Goal: Information Seeking & Learning: Learn about a topic

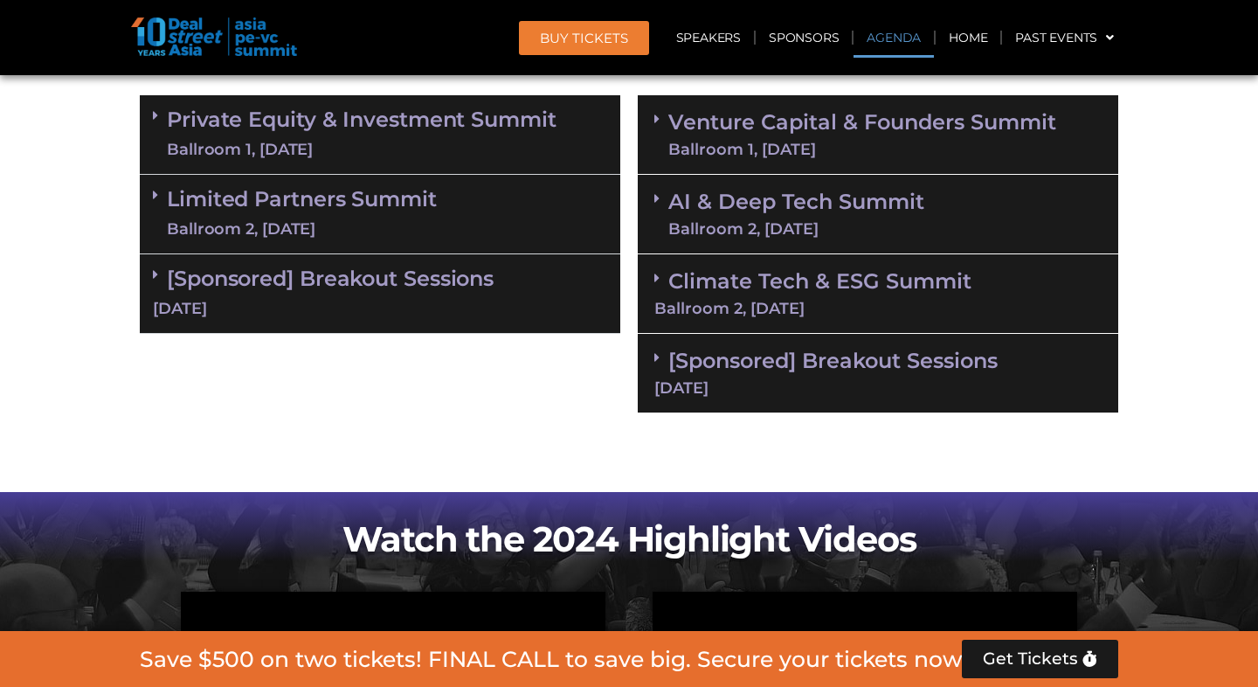
scroll to position [1072, 0]
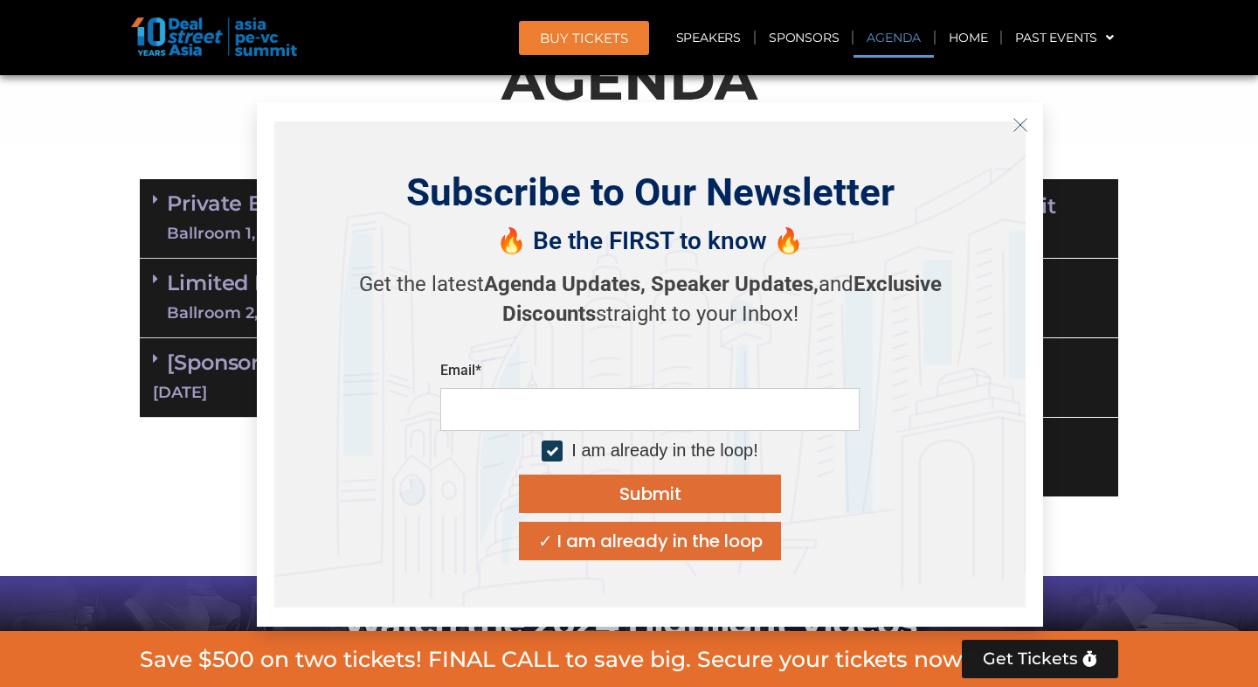
click at [1023, 123] on icon "Close" at bounding box center [1021, 125] width 16 height 16
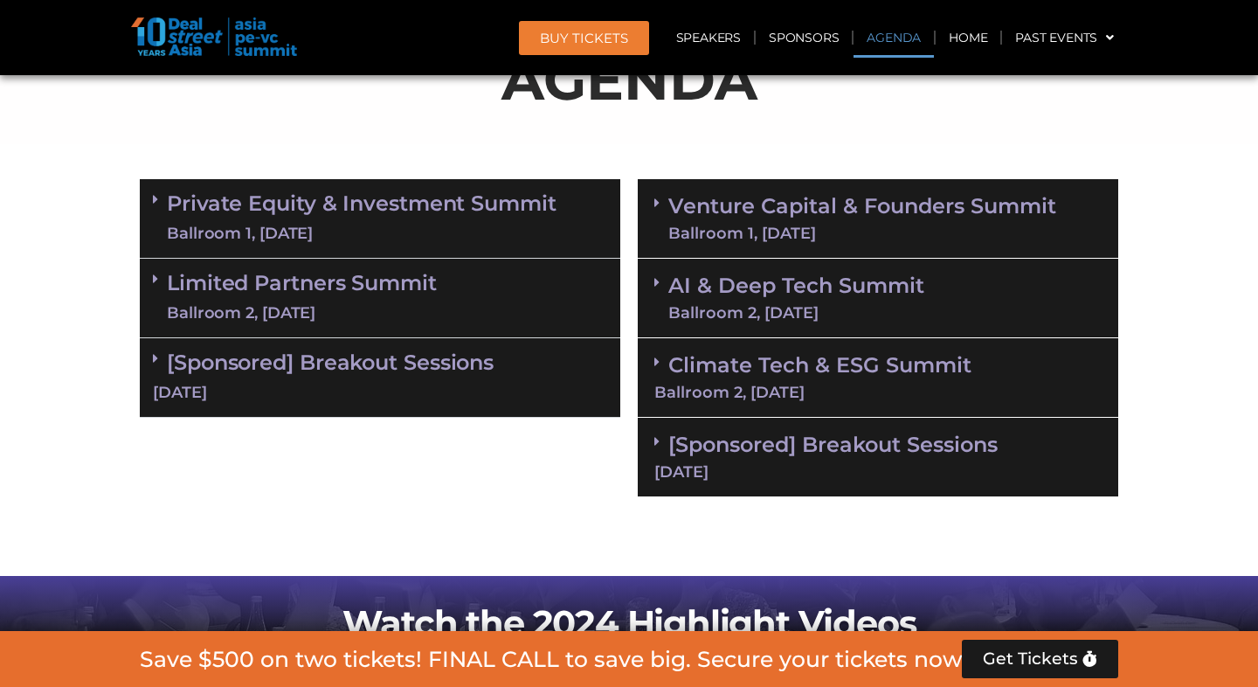
drag, startPoint x: 623, startPoint y: 156, endPoint x: 495, endPoint y: 213, distance: 140.0
click at [551, 141] on div "AGENDA" at bounding box center [629, 74] width 996 height 142
click at [1146, 449] on section "Private Equity & Investment Summit Ballroom 1, [DATE] 8:00 am – 9:00 am | Regis…" at bounding box center [629, 337] width 1258 height 335
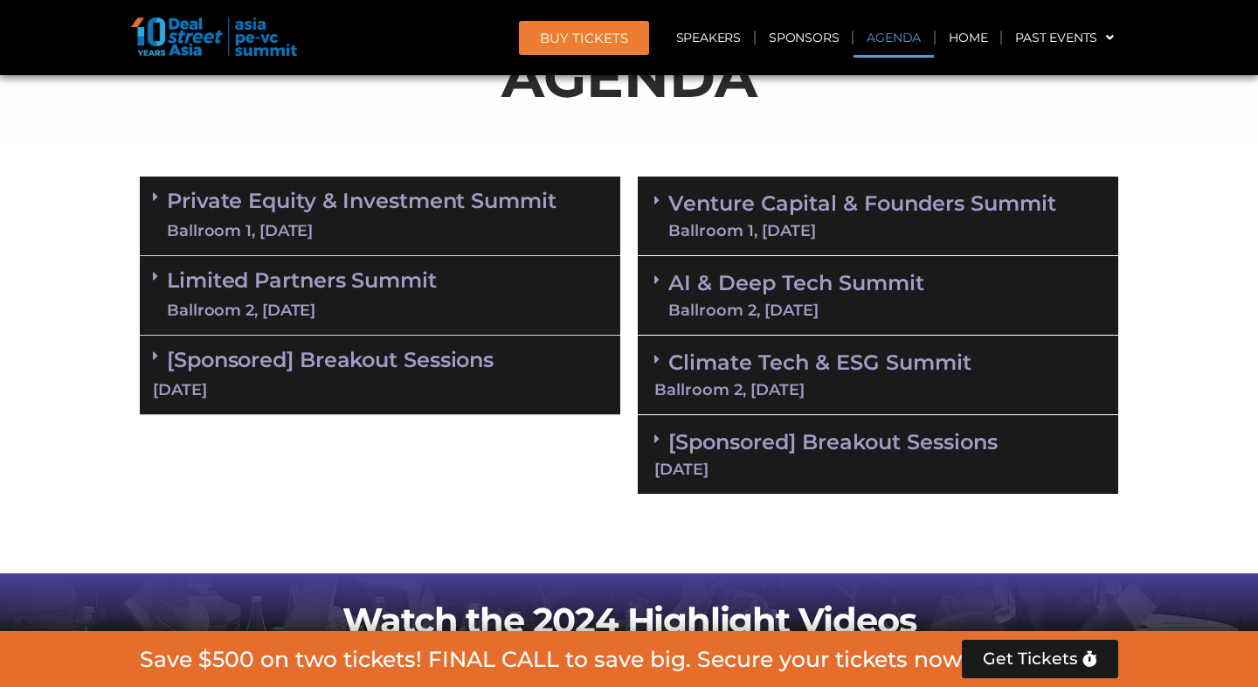
scroll to position [1076, 0]
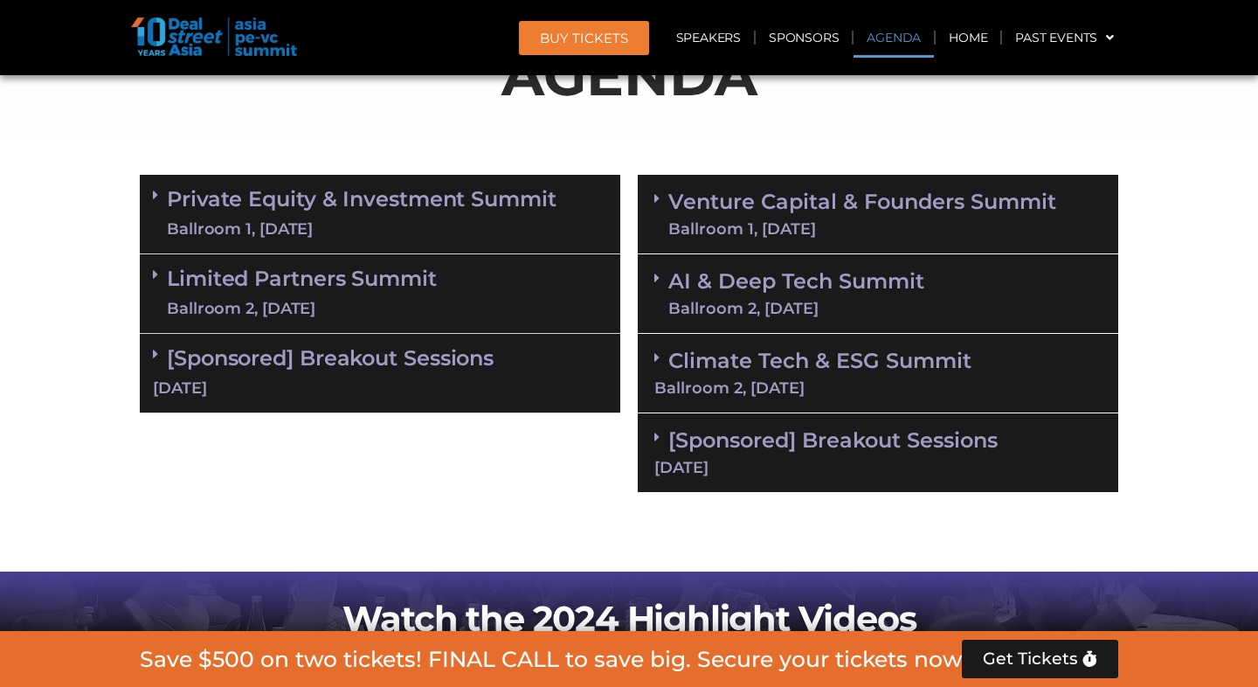
click at [829, 455] on div "[Sponsored] Breakout Sessions [DATE]" at bounding box center [878, 453] width 480 height 80
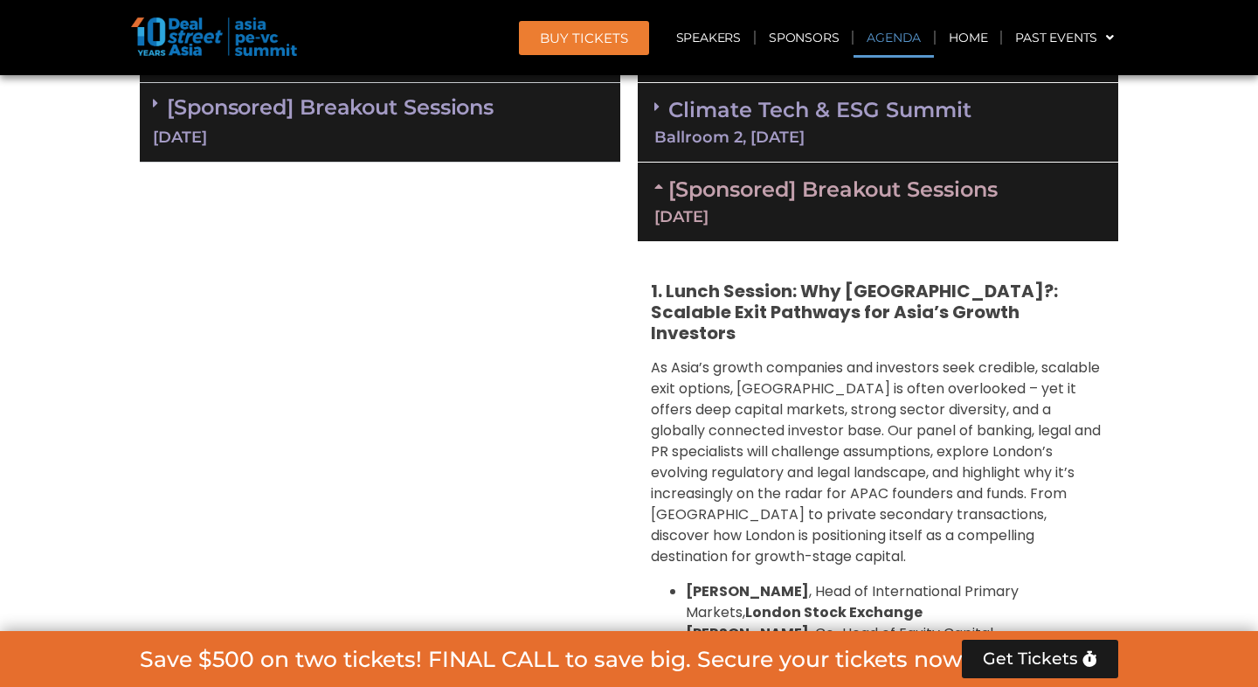
scroll to position [1303, 0]
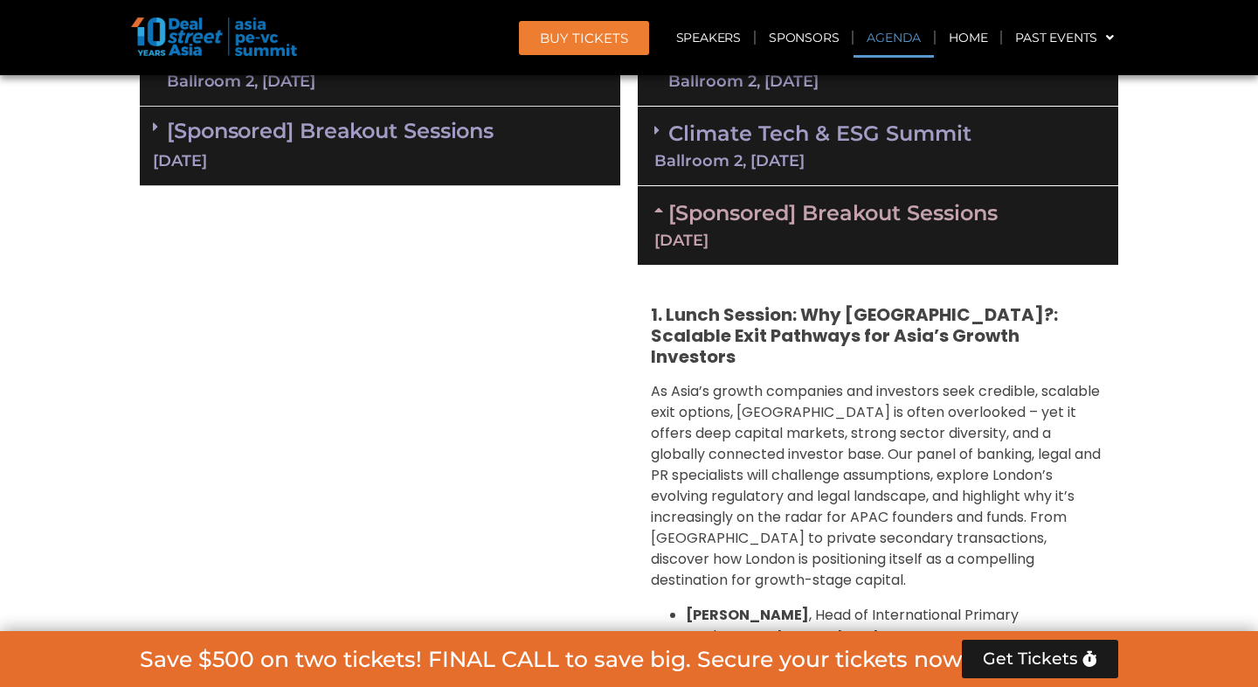
click at [805, 232] on div "[DATE]" at bounding box center [877, 240] width 447 height 16
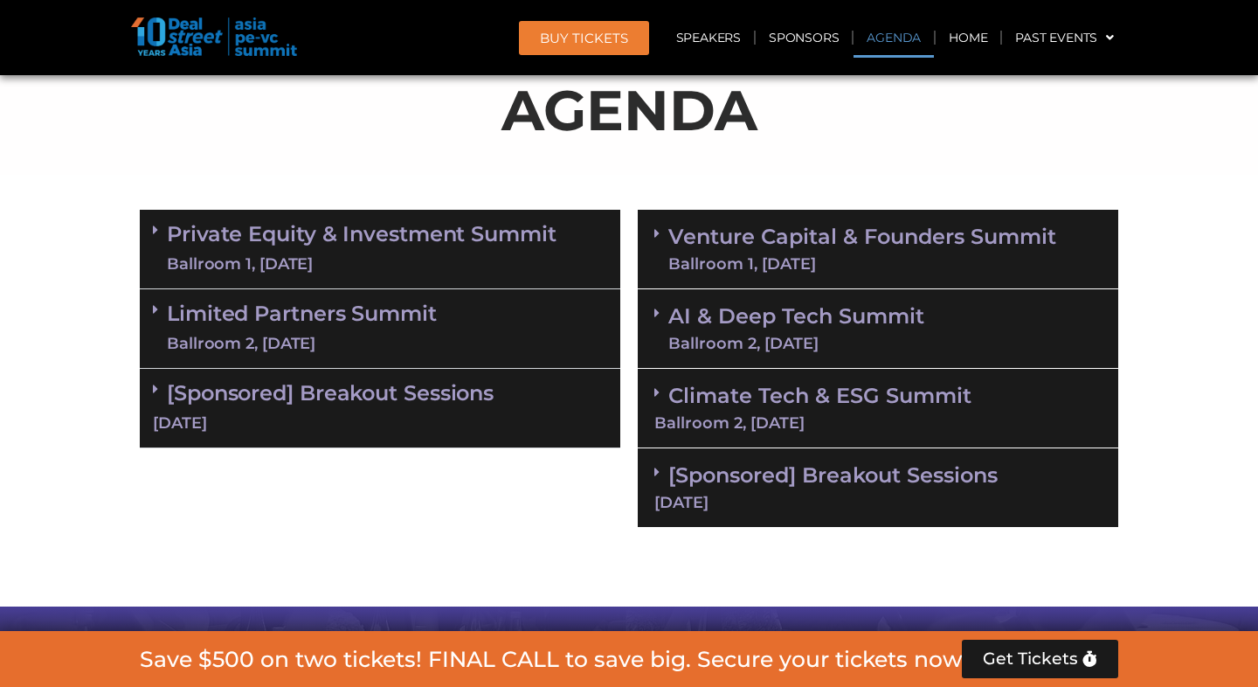
scroll to position [1039, 0]
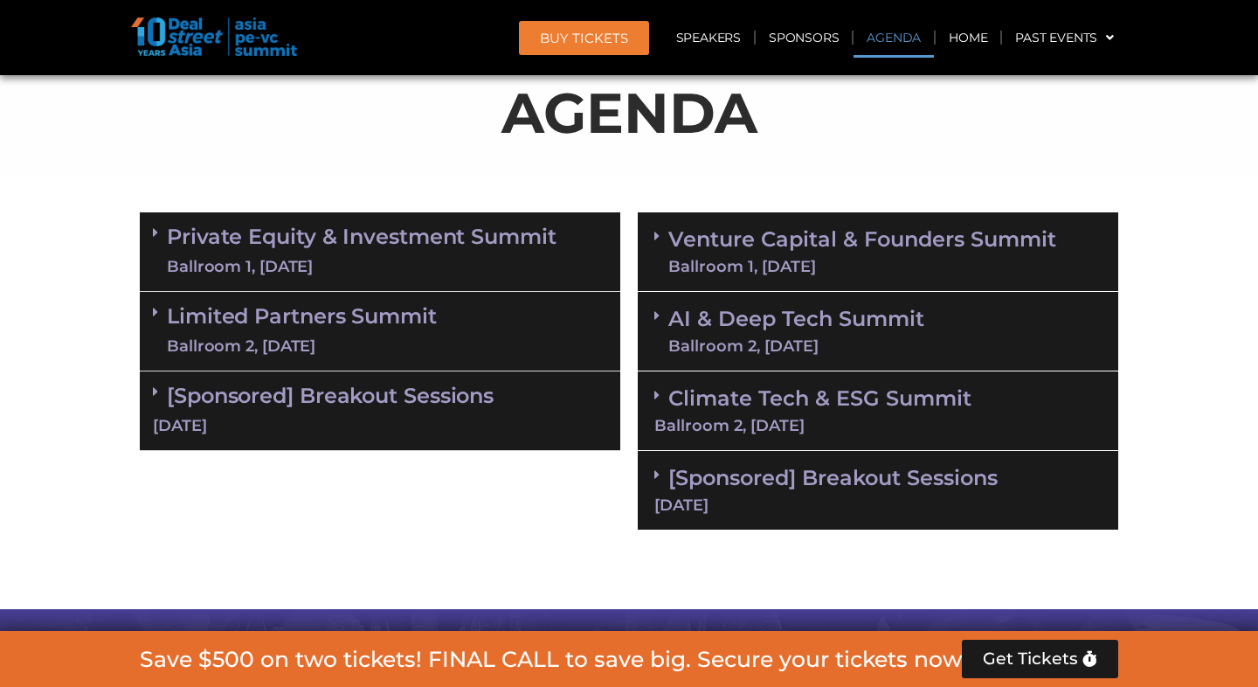
click at [353, 499] on div "Private Equity & Investment Summit Ballroom 1, [DATE] 8:00 am – 9:00 am | Regis…" at bounding box center [380, 371] width 498 height 335
click at [415, 415] on div "[DATE]" at bounding box center [380, 426] width 454 height 22
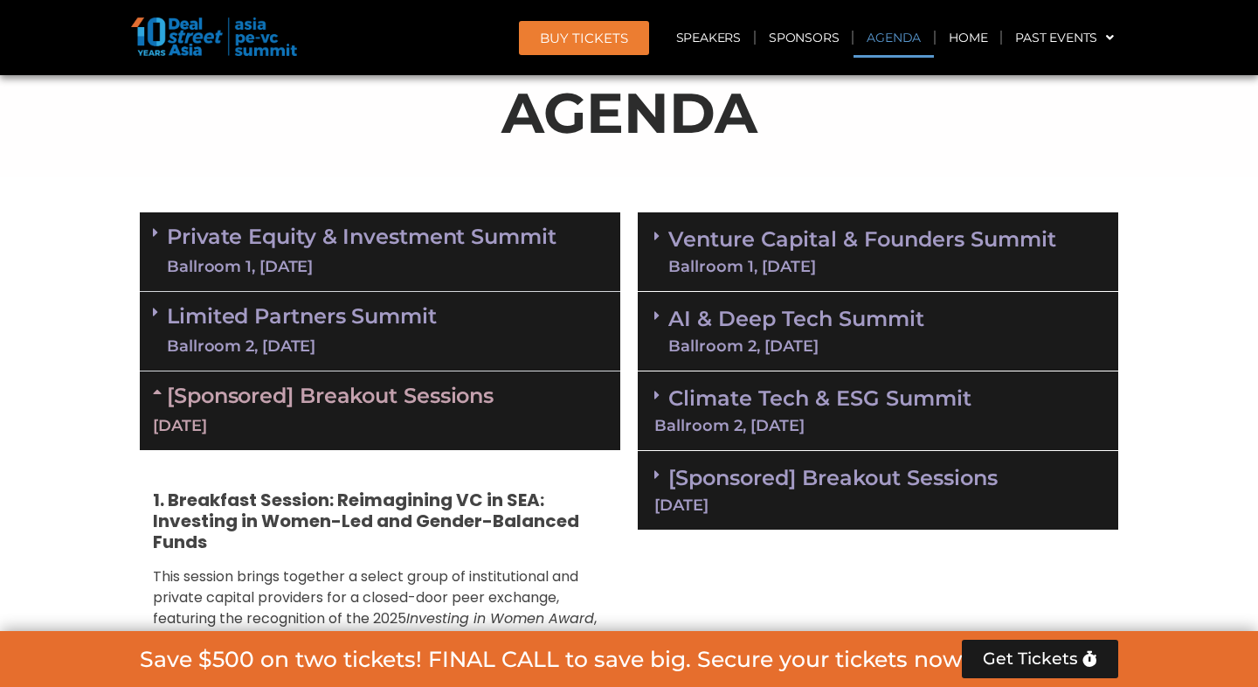
click at [415, 395] on link "[Sponsored] Breakout Sessions [DATE]" at bounding box center [380, 410] width 454 height 54
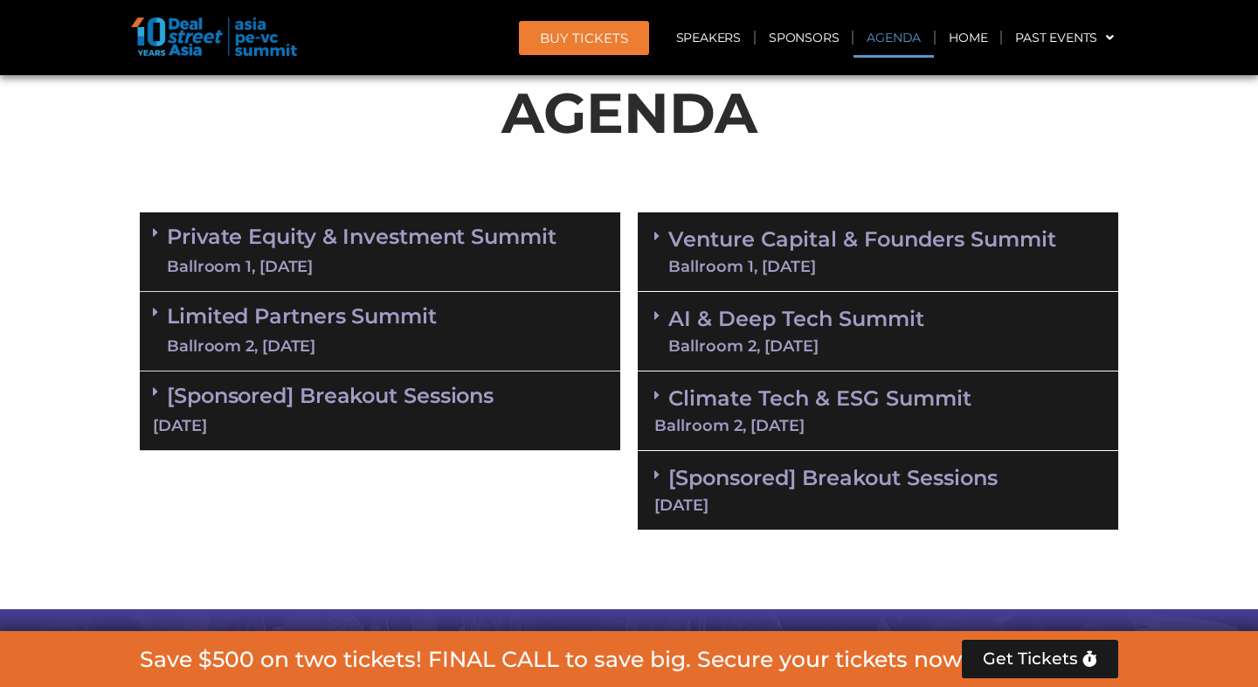
click at [417, 262] on div "Ballroom 1, [DATE]" at bounding box center [362, 267] width 390 height 22
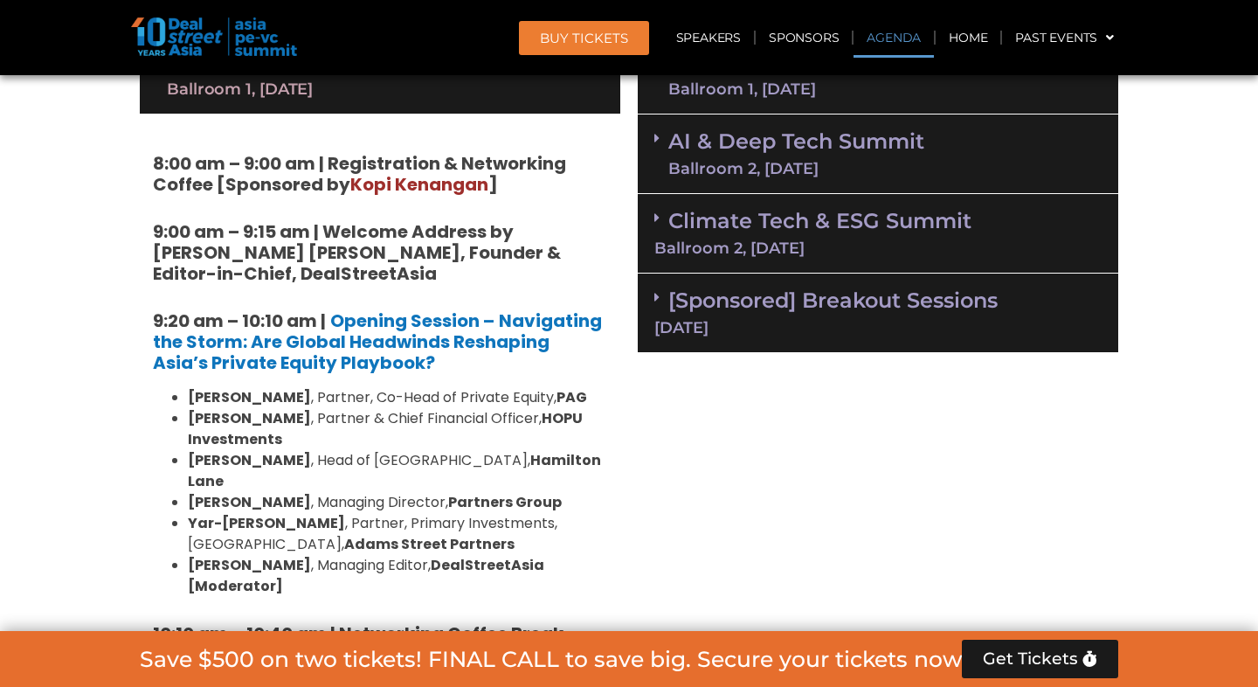
scroll to position [1227, 0]
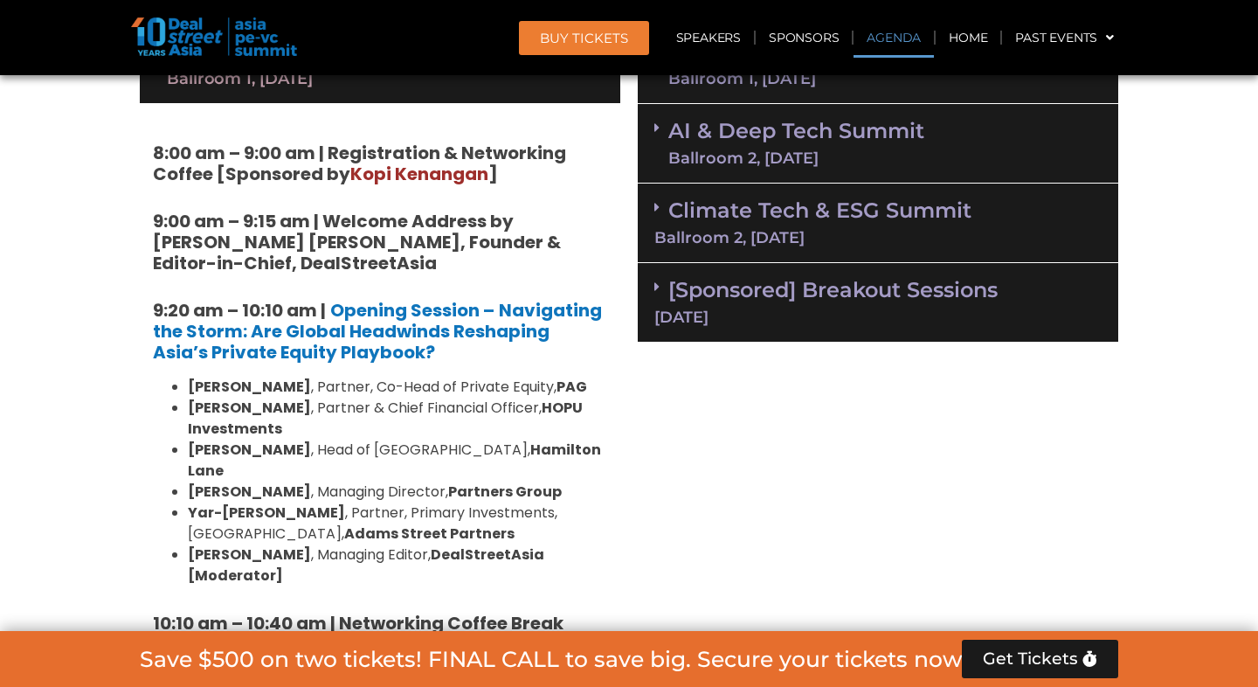
click at [480, 92] on div "Private Equity & Investment Summit Ballroom 1, [DATE]" at bounding box center [380, 63] width 480 height 79
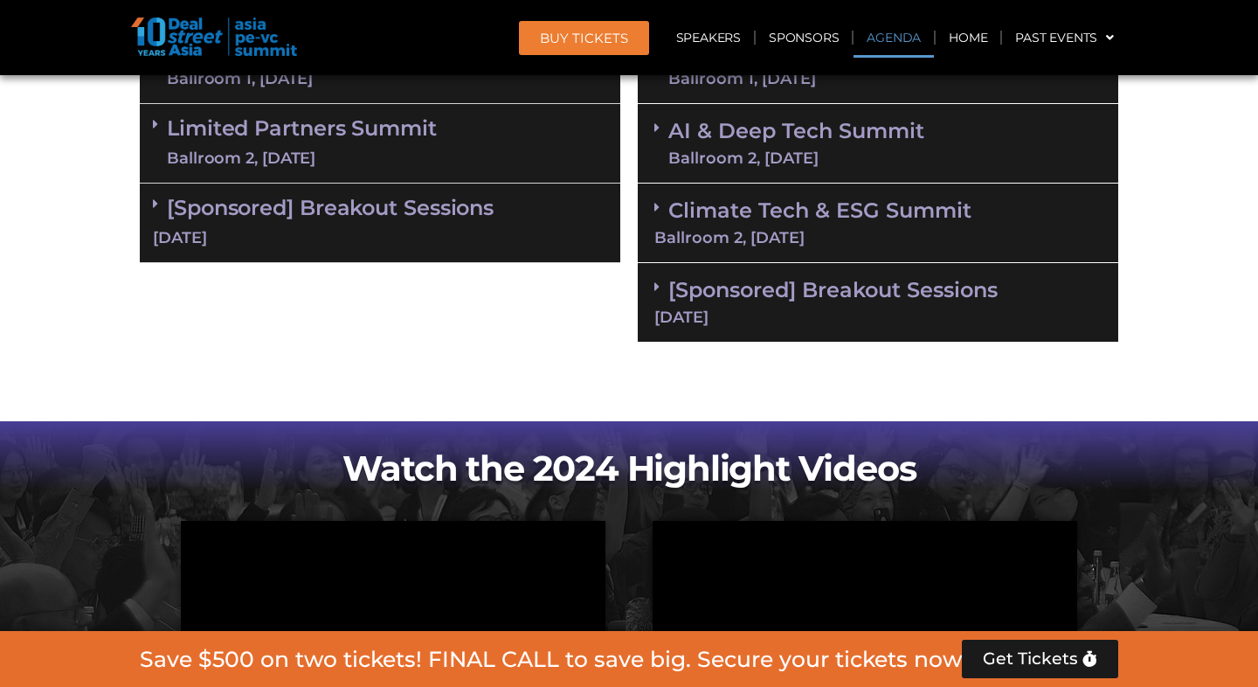
click at [480, 145] on div "Limited Partners [GEOGRAPHIC_DATA] 2, [DATE]" at bounding box center [380, 144] width 480 height 80
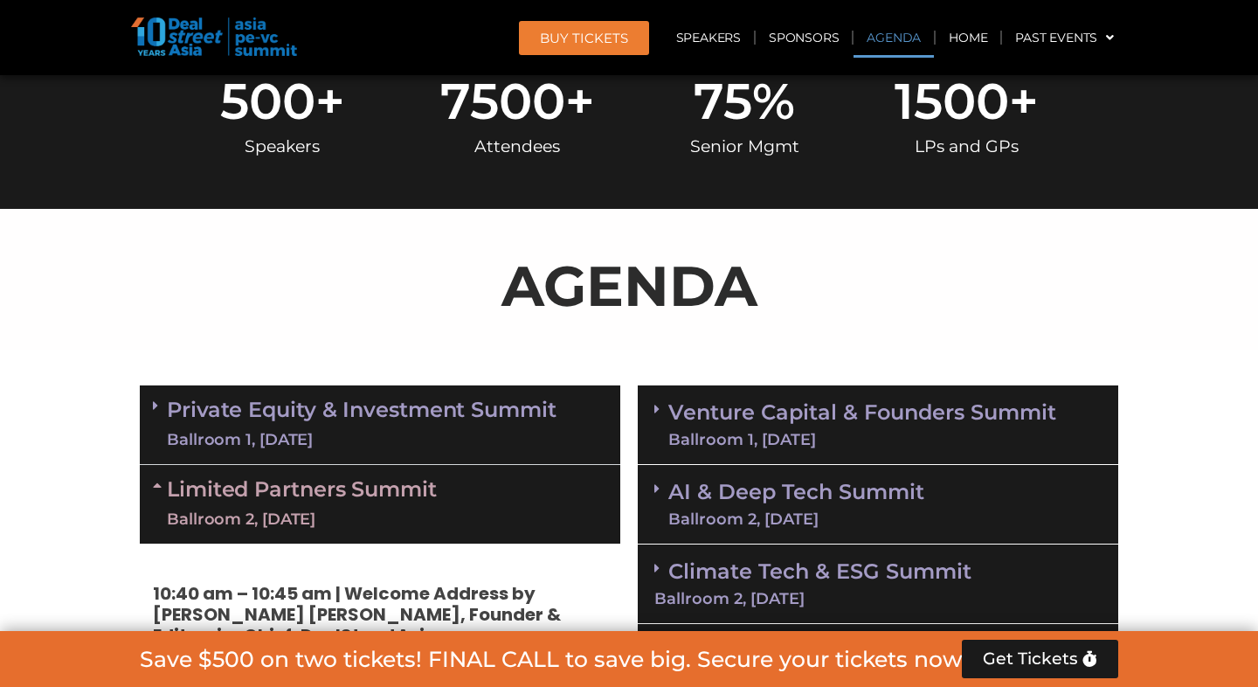
scroll to position [876, 0]
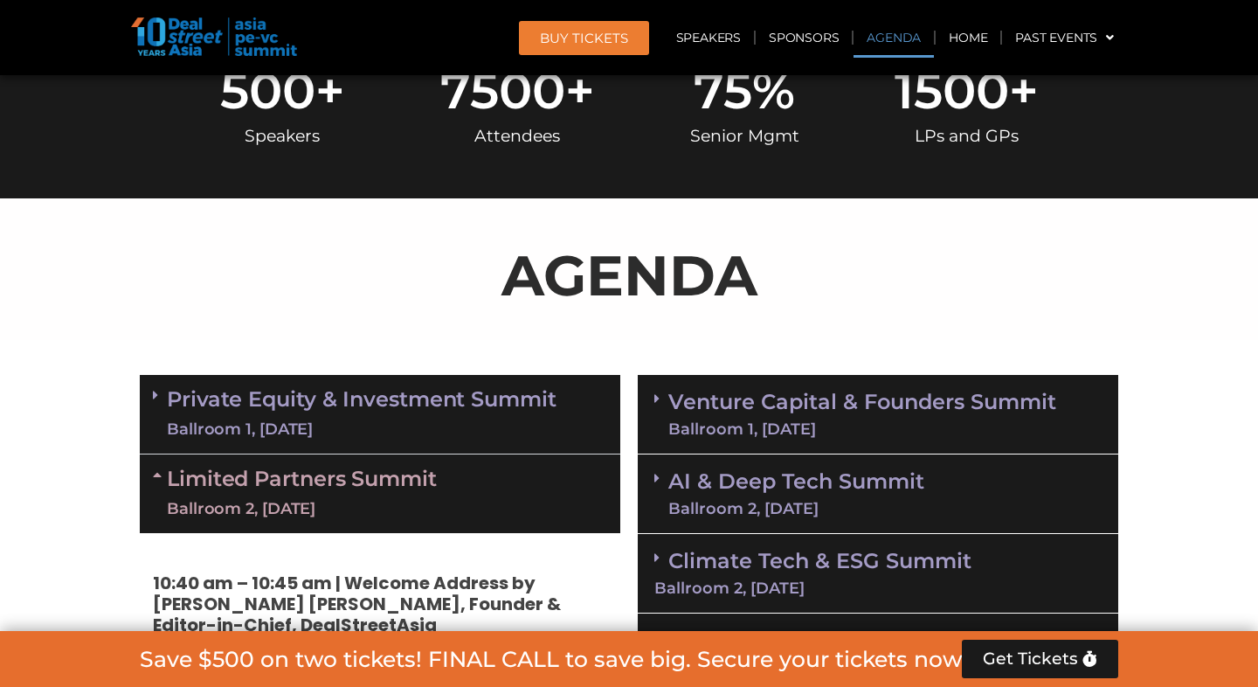
click at [450, 491] on div "Limited Partners [GEOGRAPHIC_DATA] 2, [DATE]" at bounding box center [380, 493] width 480 height 79
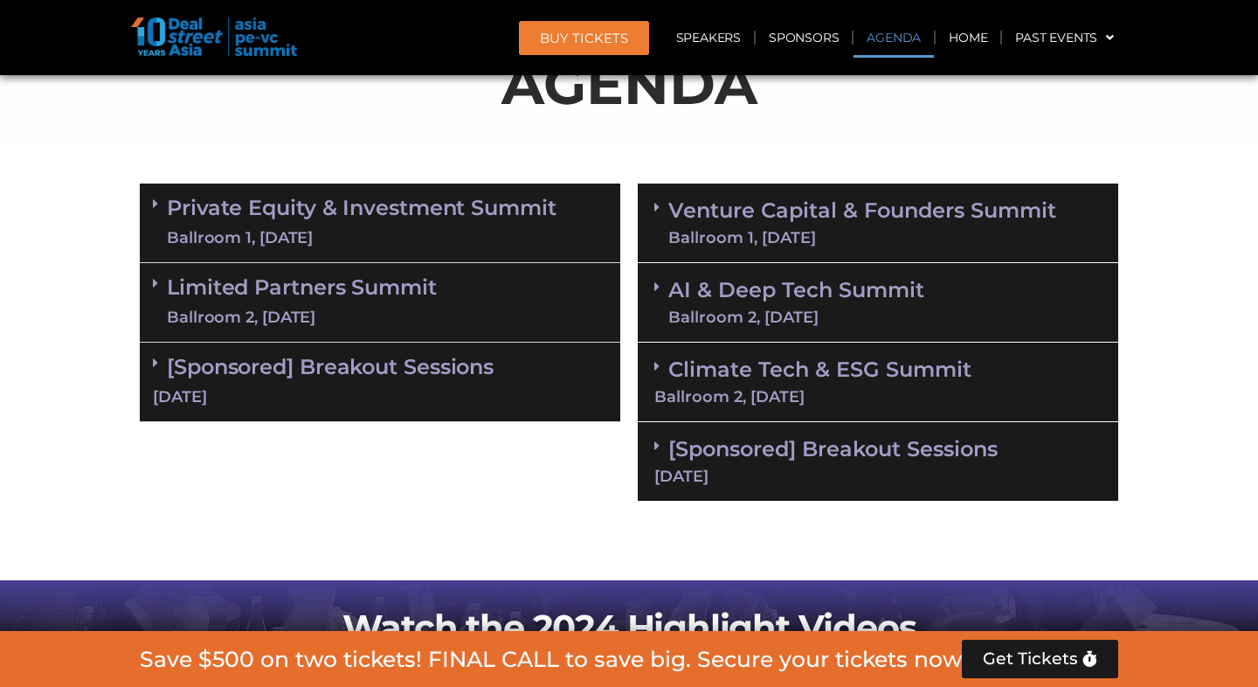
click at [479, 417] on div "[Sponsored] Breakout Sessions [DATE]" at bounding box center [380, 382] width 480 height 80
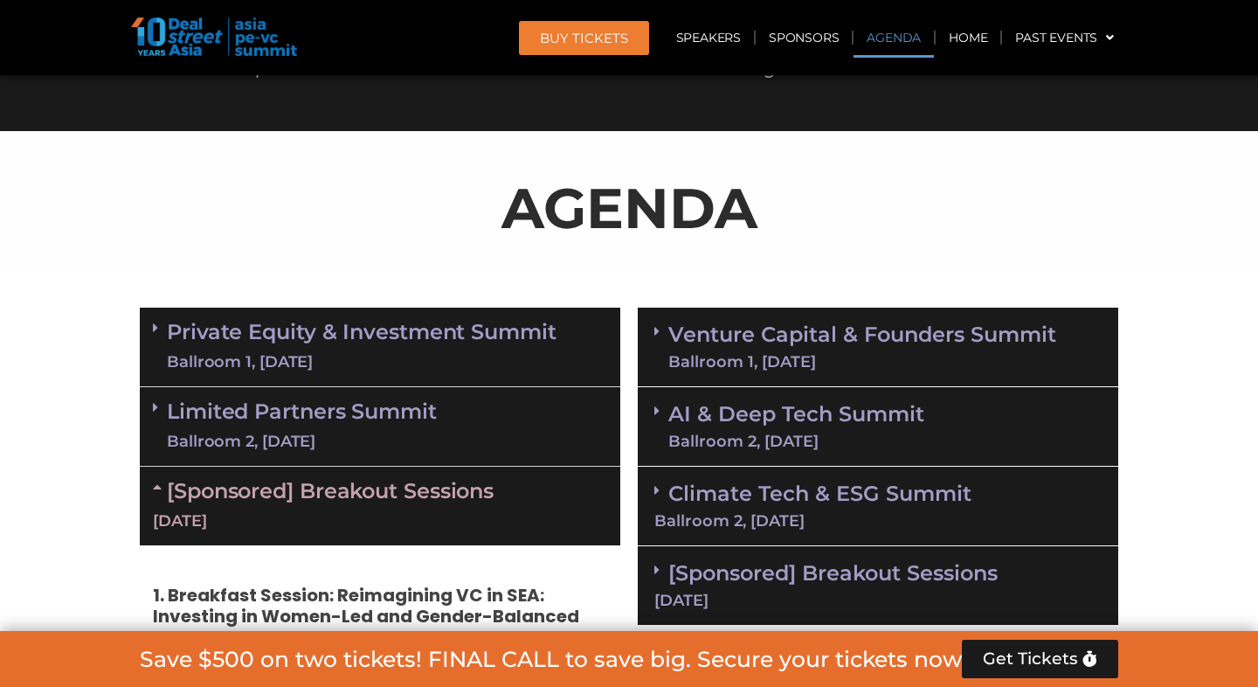
scroll to position [963, 0]
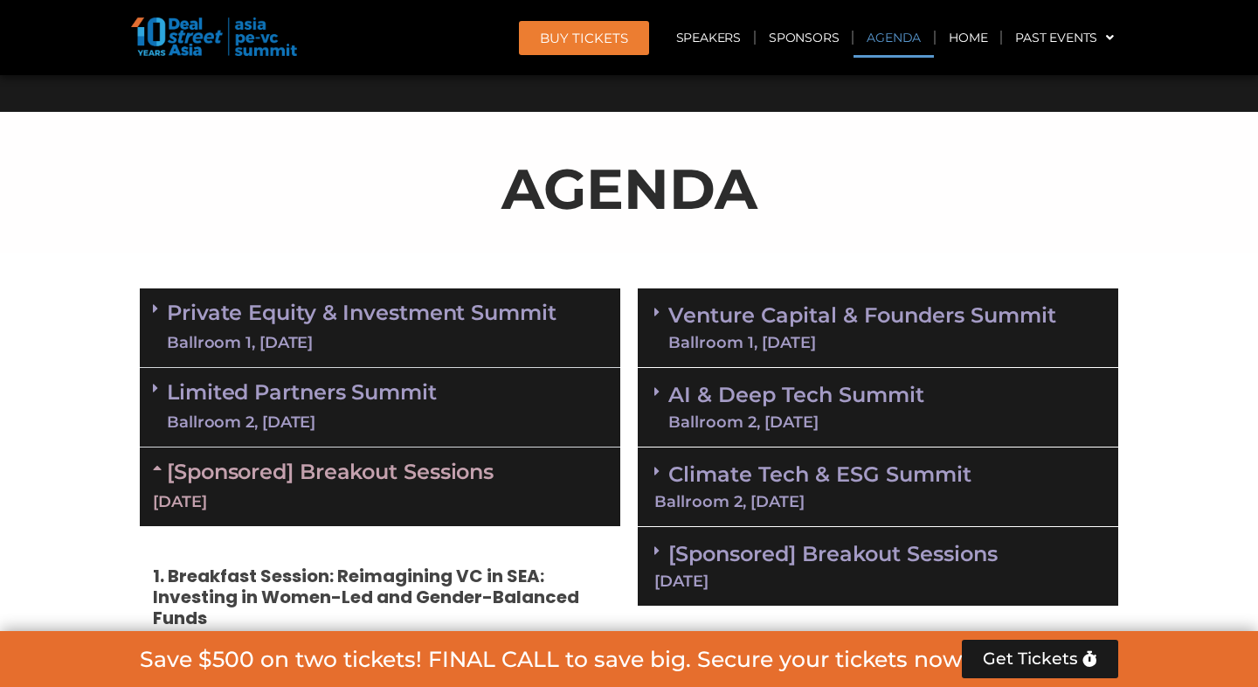
click at [445, 475] on link "[Sponsored] Breakout Sessions [DATE]" at bounding box center [380, 486] width 454 height 54
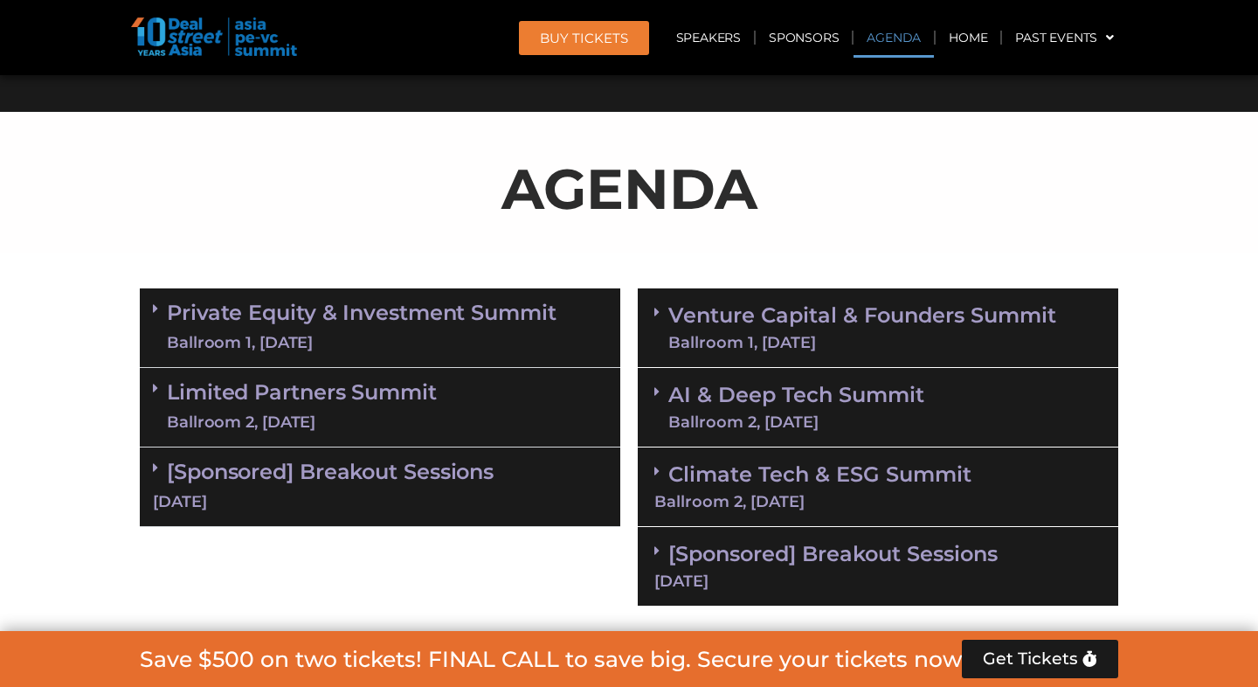
click at [813, 346] on div "Ballroom 1, [DATE]" at bounding box center [862, 343] width 388 height 16
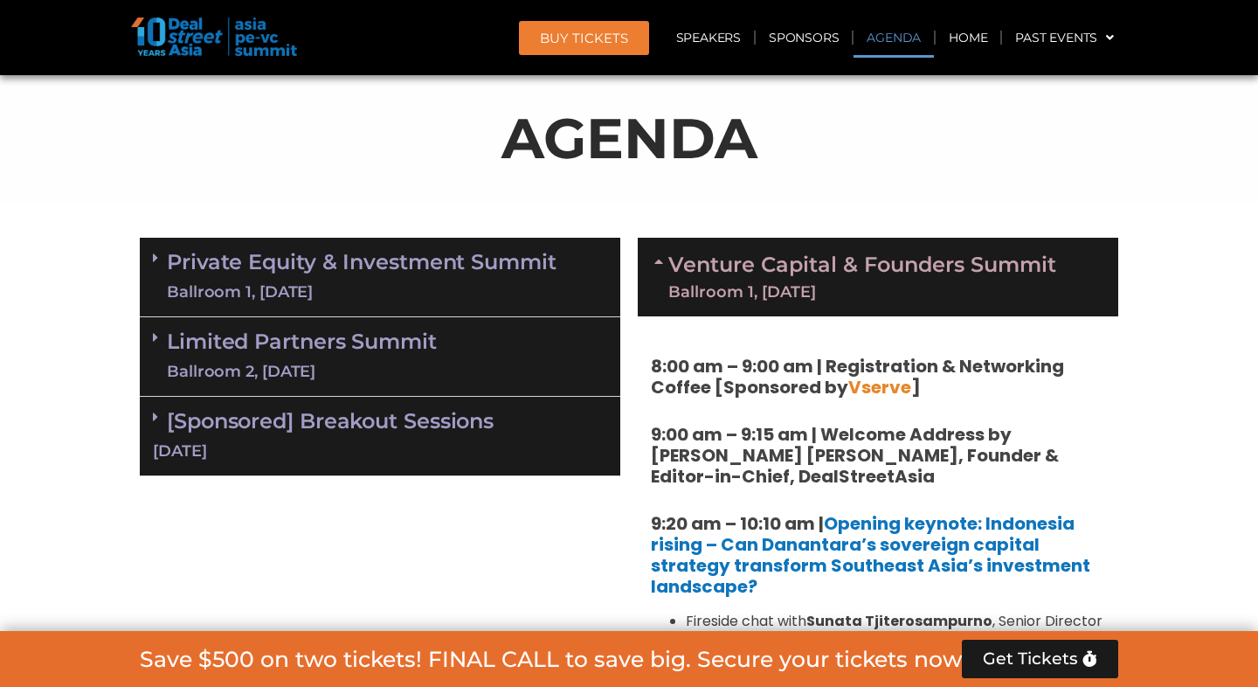
scroll to position [1030, 0]
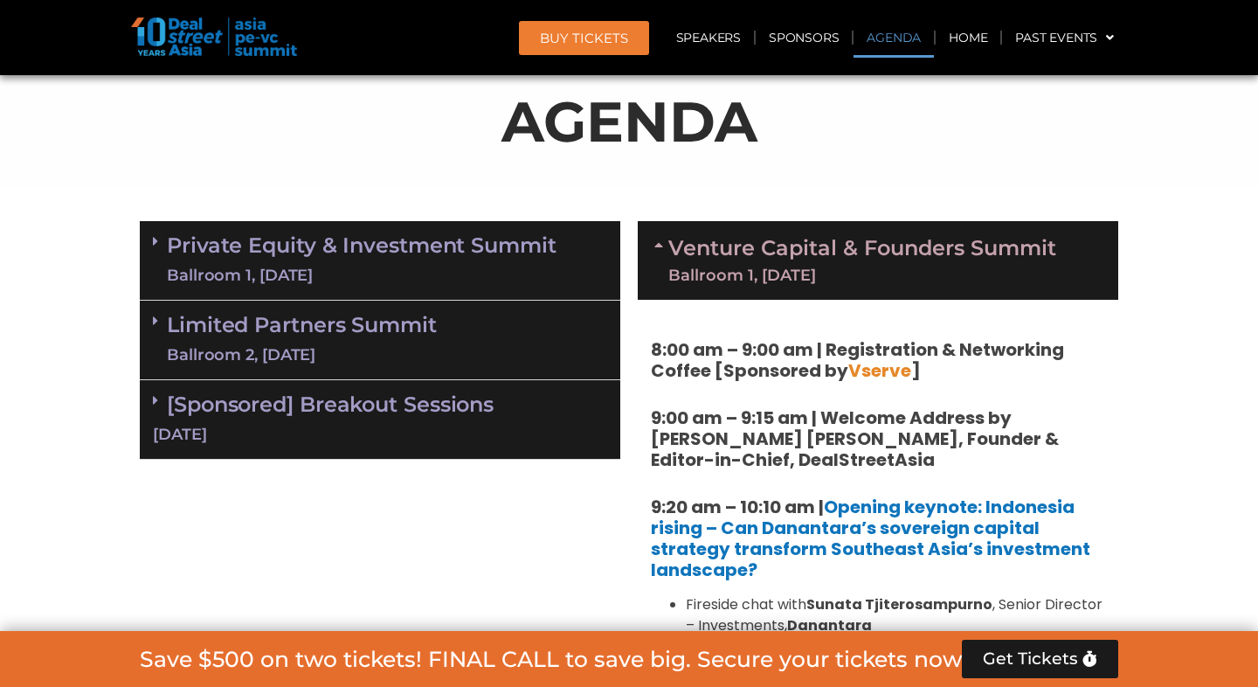
click at [827, 273] on div "Ballroom 1, [DATE]" at bounding box center [862, 275] width 388 height 16
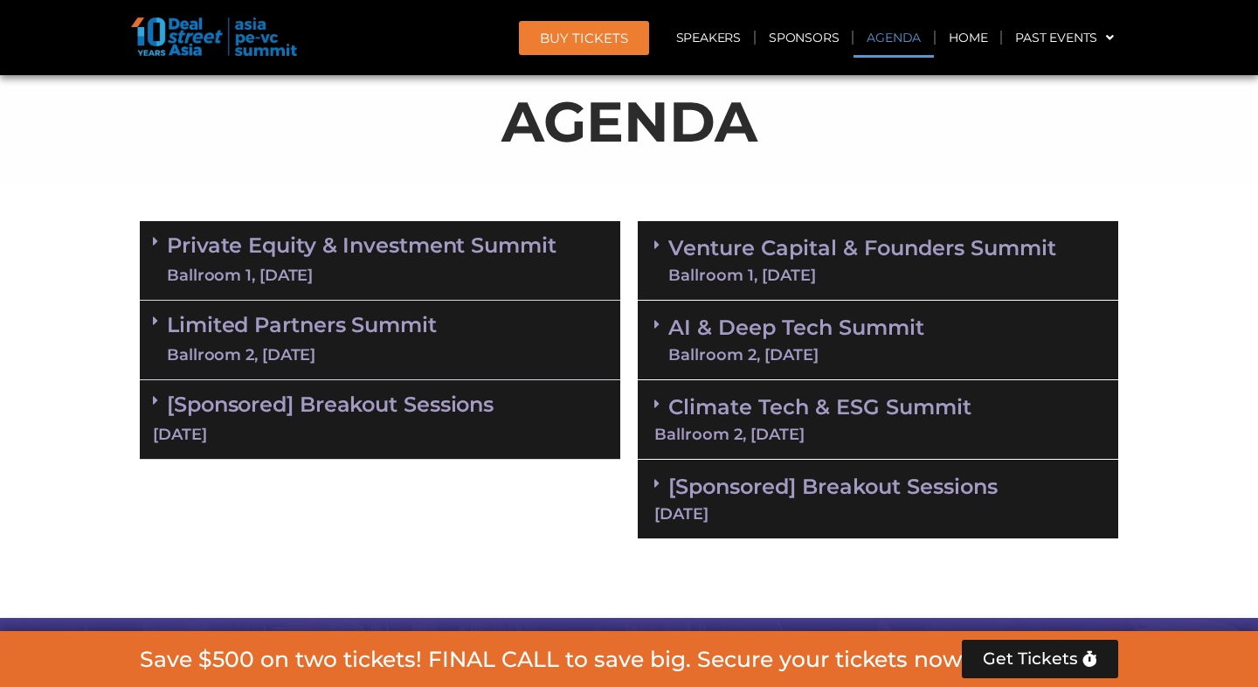
click at [812, 366] on div "AI & Deep Tech Summit Ballroom 2, [DATE]" at bounding box center [878, 341] width 480 height 80
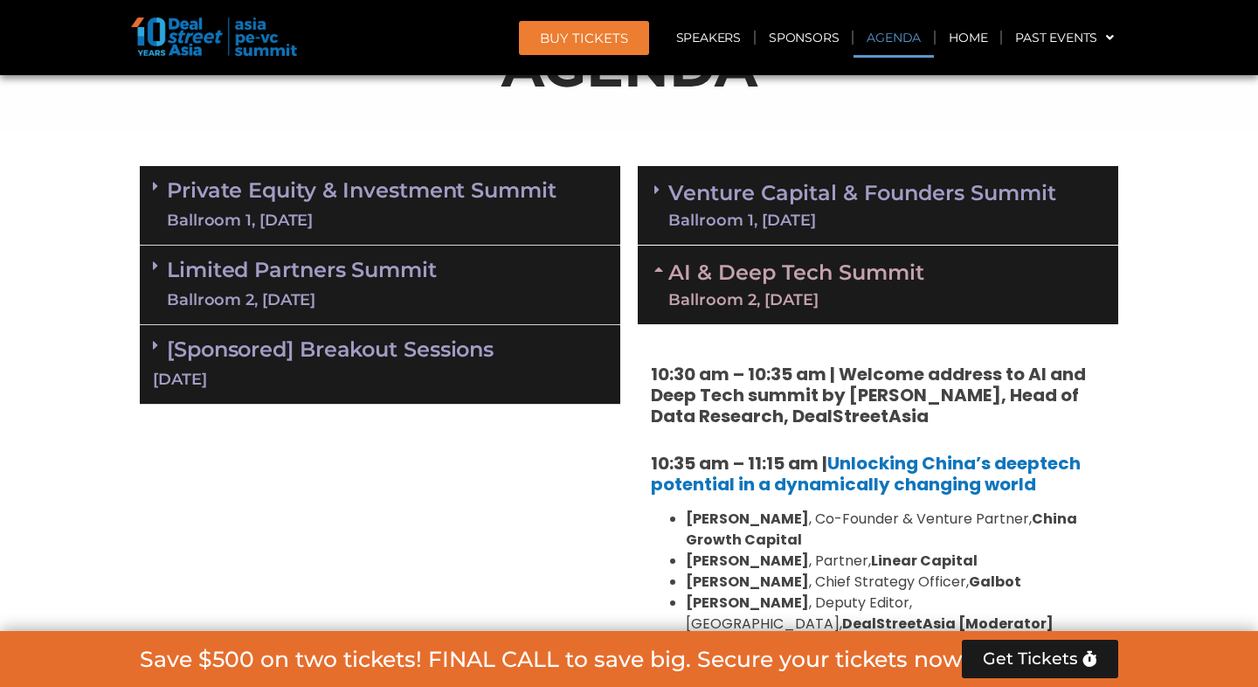
scroll to position [1096, 0]
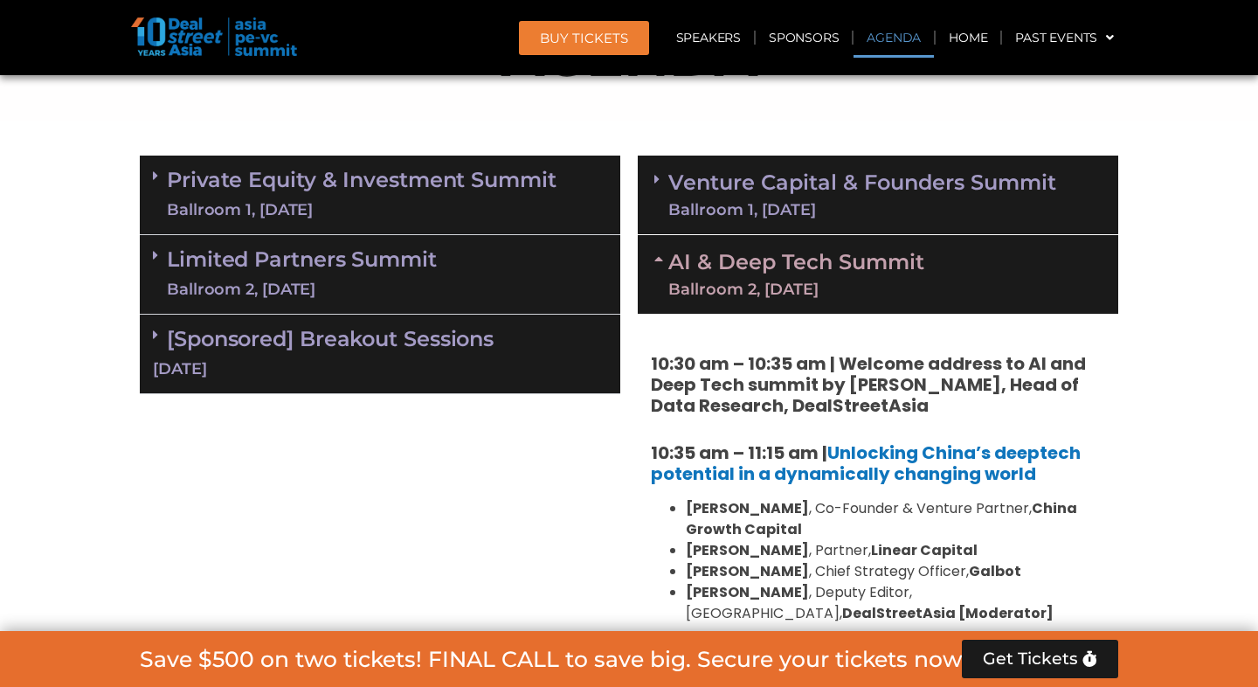
click at [949, 275] on div "AI & Deep Tech Summit Ballroom 2, [DATE]" at bounding box center [878, 274] width 480 height 79
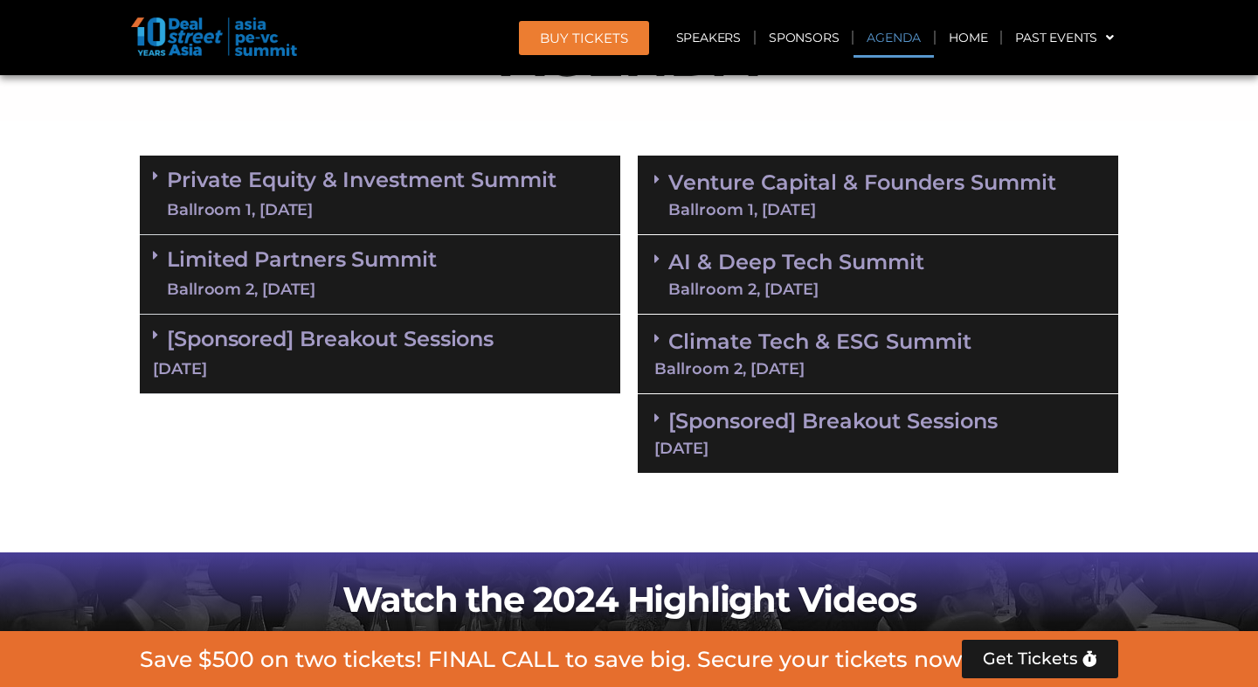
click at [912, 354] on div "Climate Tech & ESG Summit Ballroom 2, [DATE]" at bounding box center [878, 355] width 480 height 80
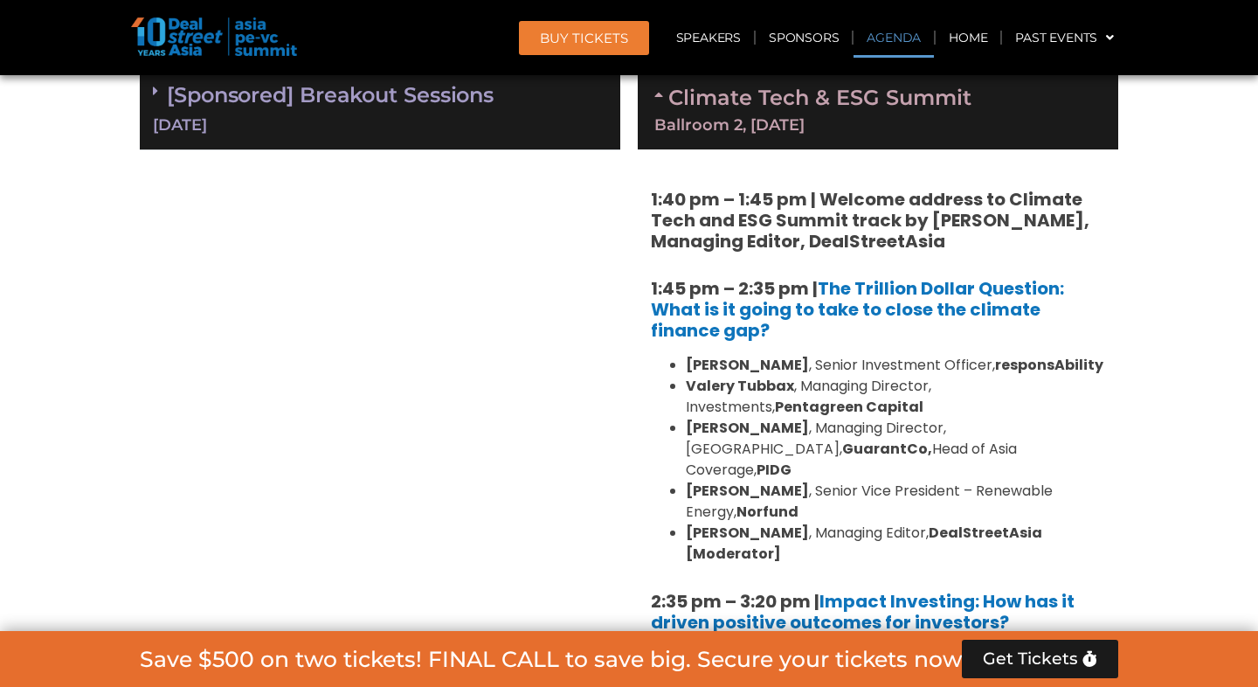
scroll to position [1337, 0]
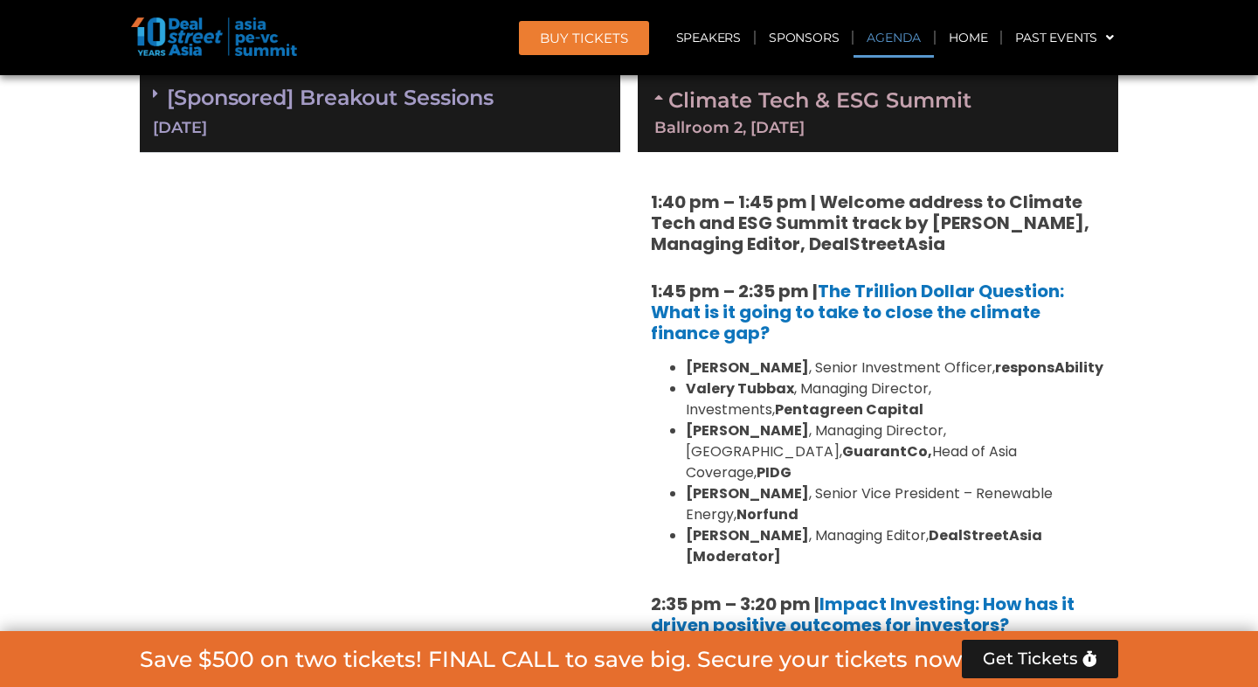
click at [923, 128] on div "Ballroom 2, [DATE]" at bounding box center [877, 128] width 447 height 16
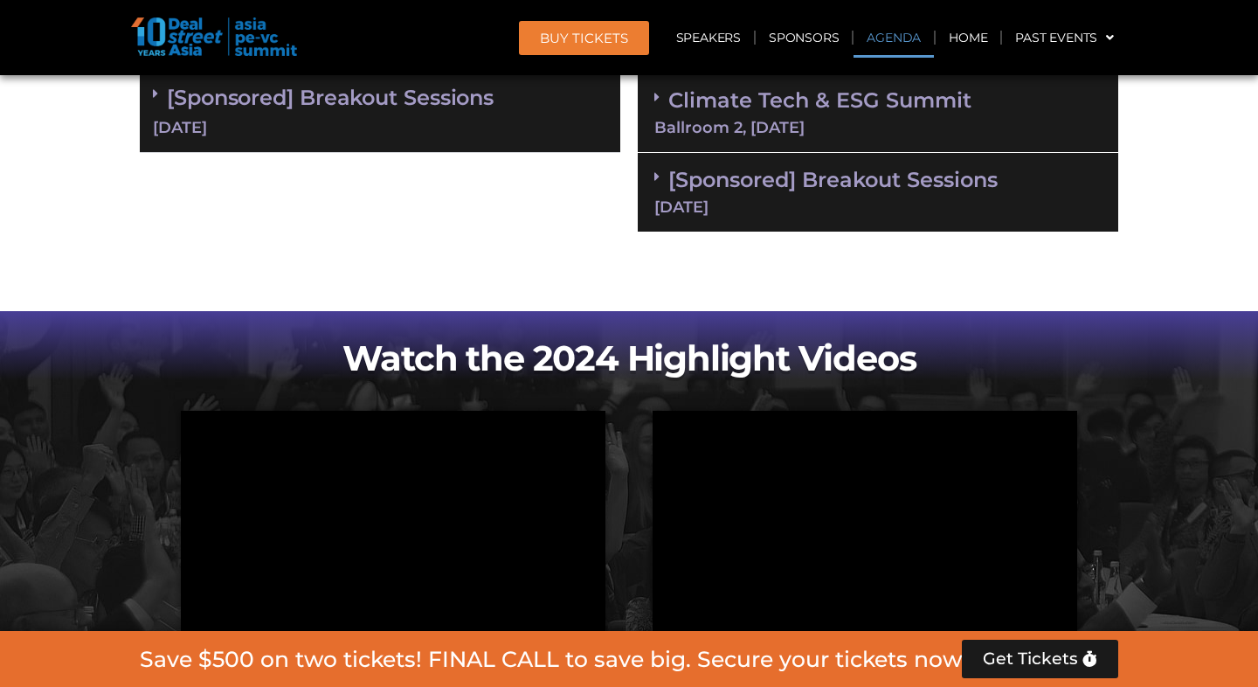
click at [902, 208] on div "[DATE]" at bounding box center [877, 207] width 447 height 16
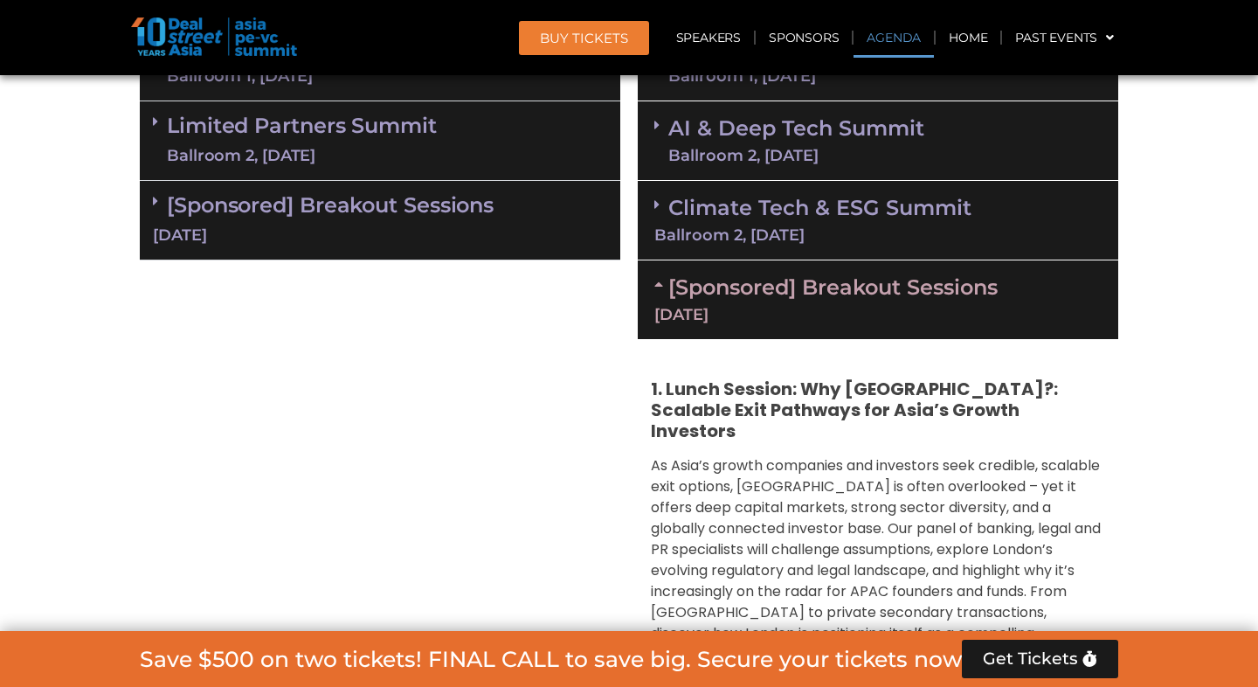
scroll to position [1210, 0]
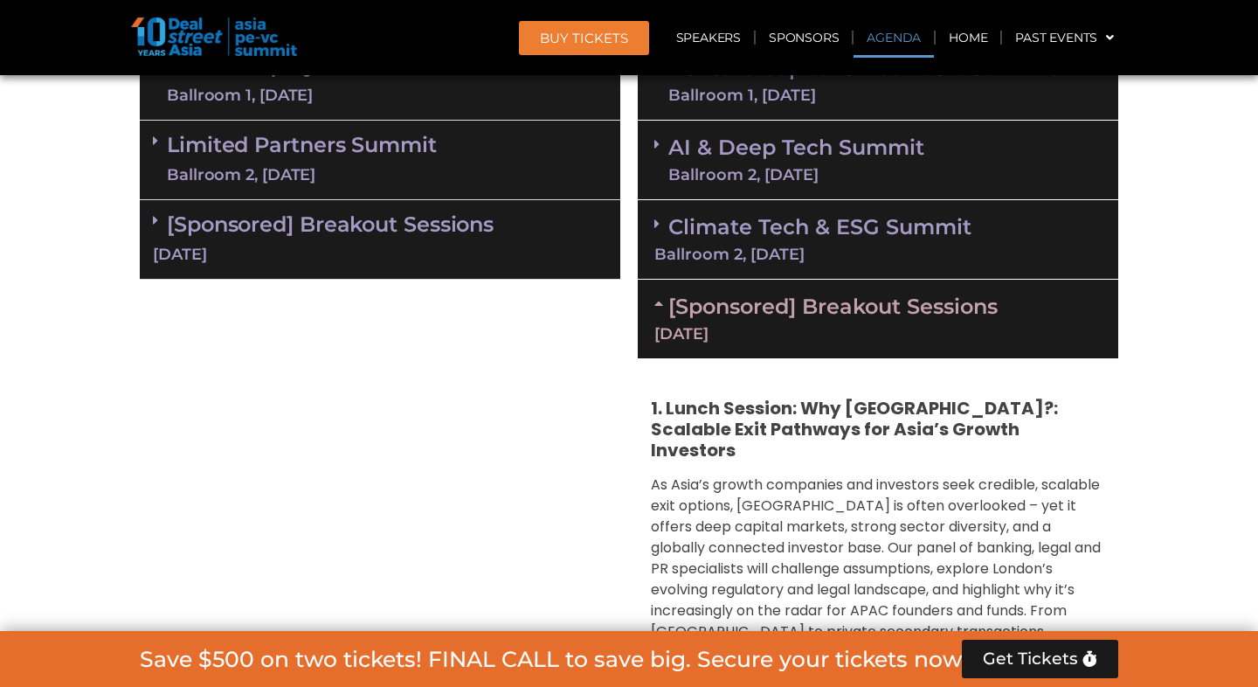
click at [826, 336] on div "[DATE]" at bounding box center [877, 334] width 447 height 16
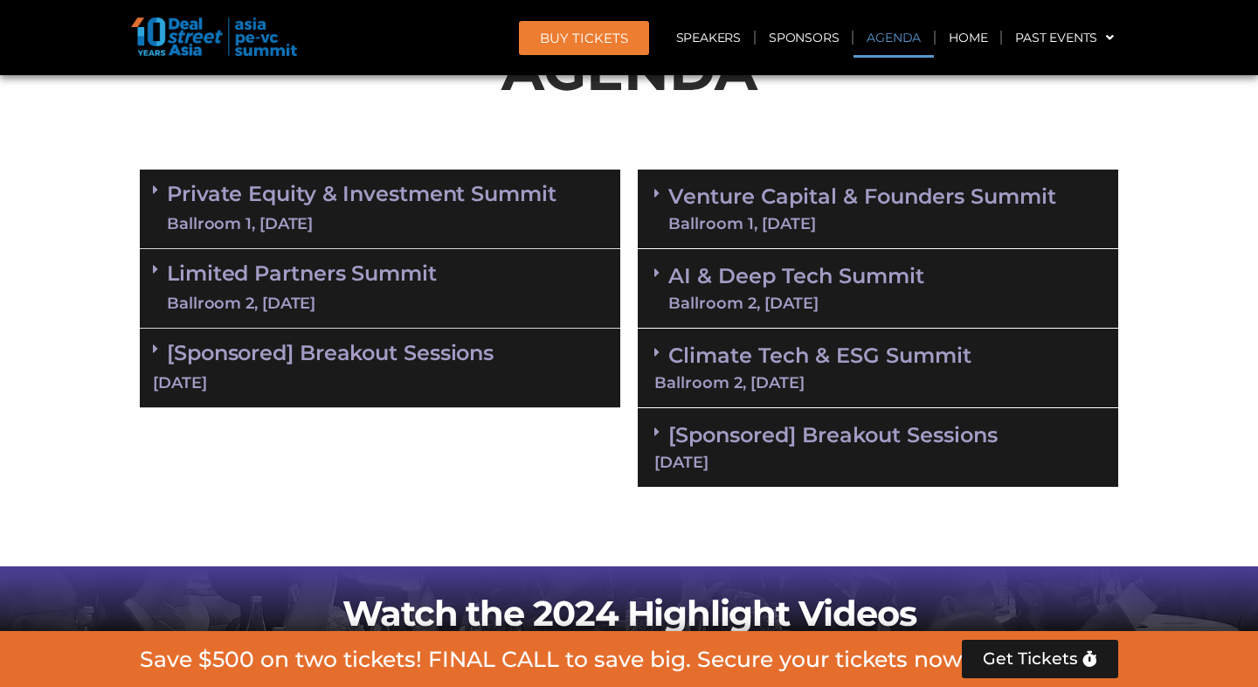
scroll to position [1080, 0]
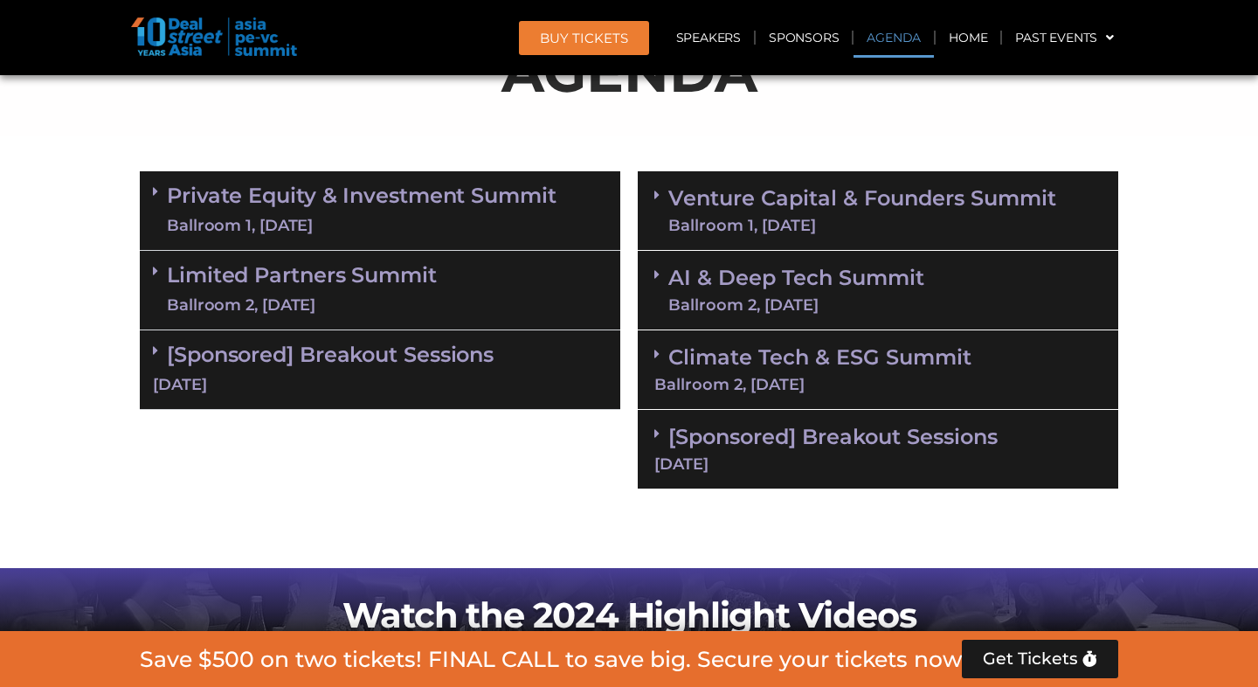
click at [950, 295] on div "AI & Deep Tech Summit Ballroom 2, [DATE]" at bounding box center [878, 291] width 480 height 80
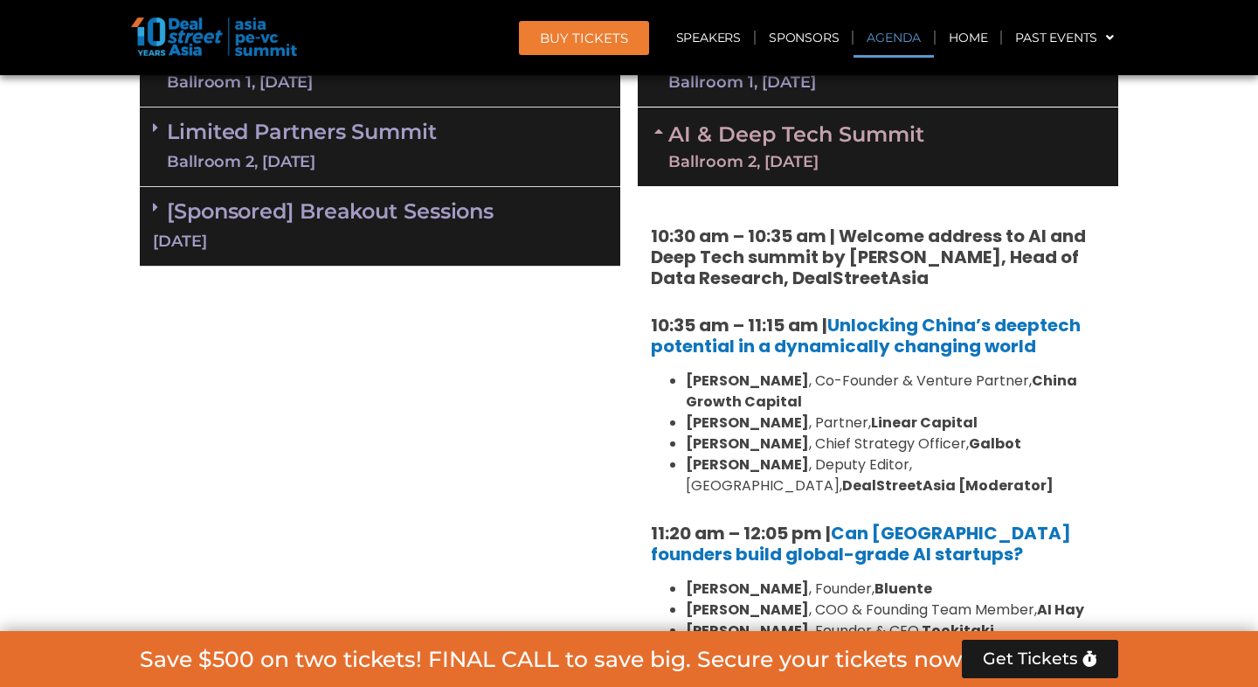
scroll to position [1225, 0]
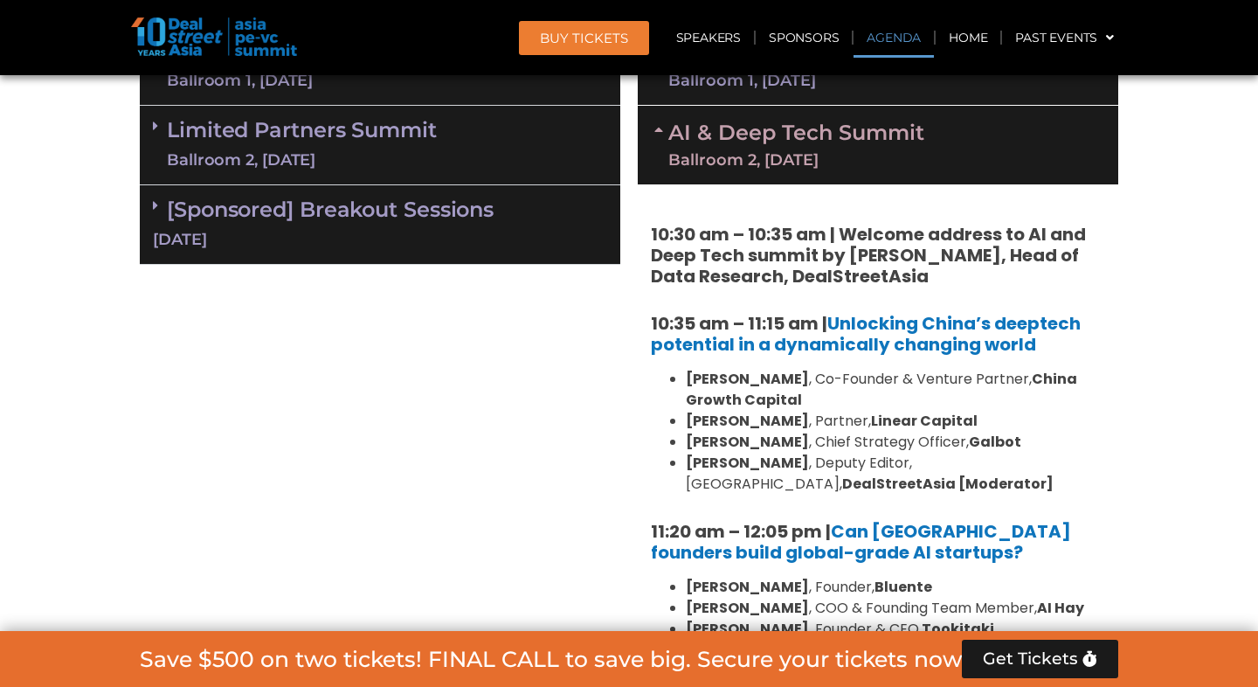
click at [910, 177] on div "AI & Deep Tech Summit Ballroom 2, [DATE]" at bounding box center [878, 145] width 480 height 79
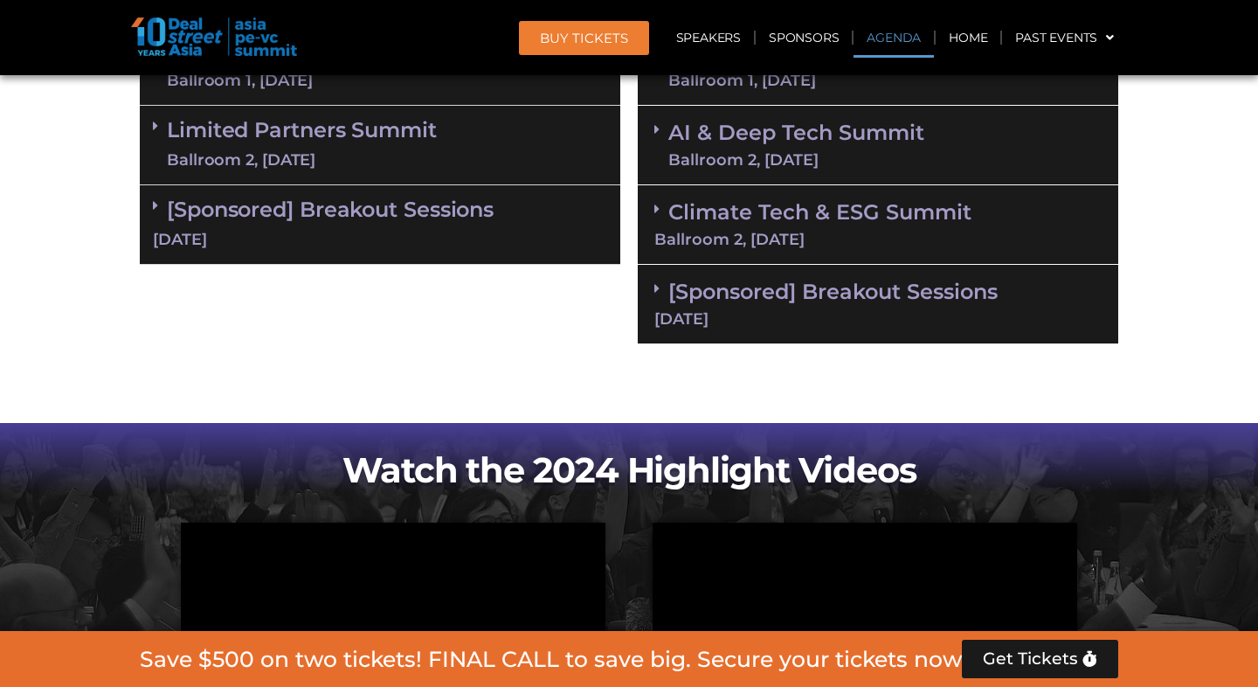
click at [893, 218] on link "Climate Tech & ESG Summit Ballroom 2, [DATE]" at bounding box center [877, 223] width 447 height 48
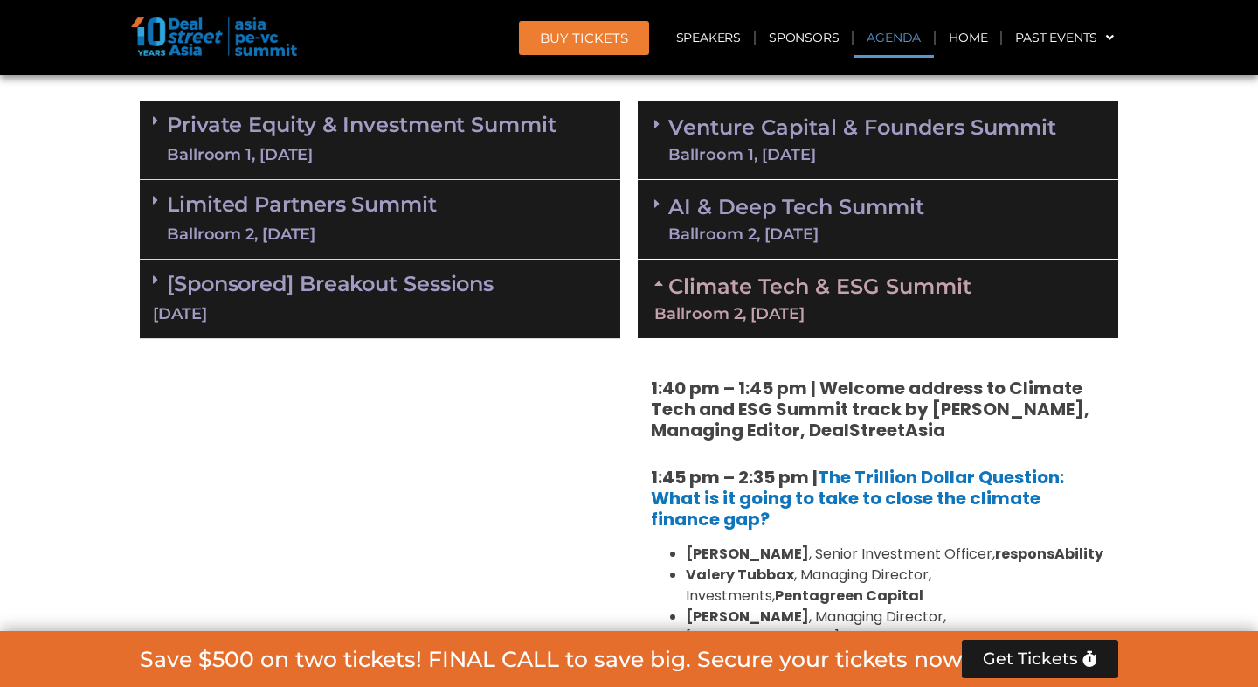
scroll to position [1147, 0]
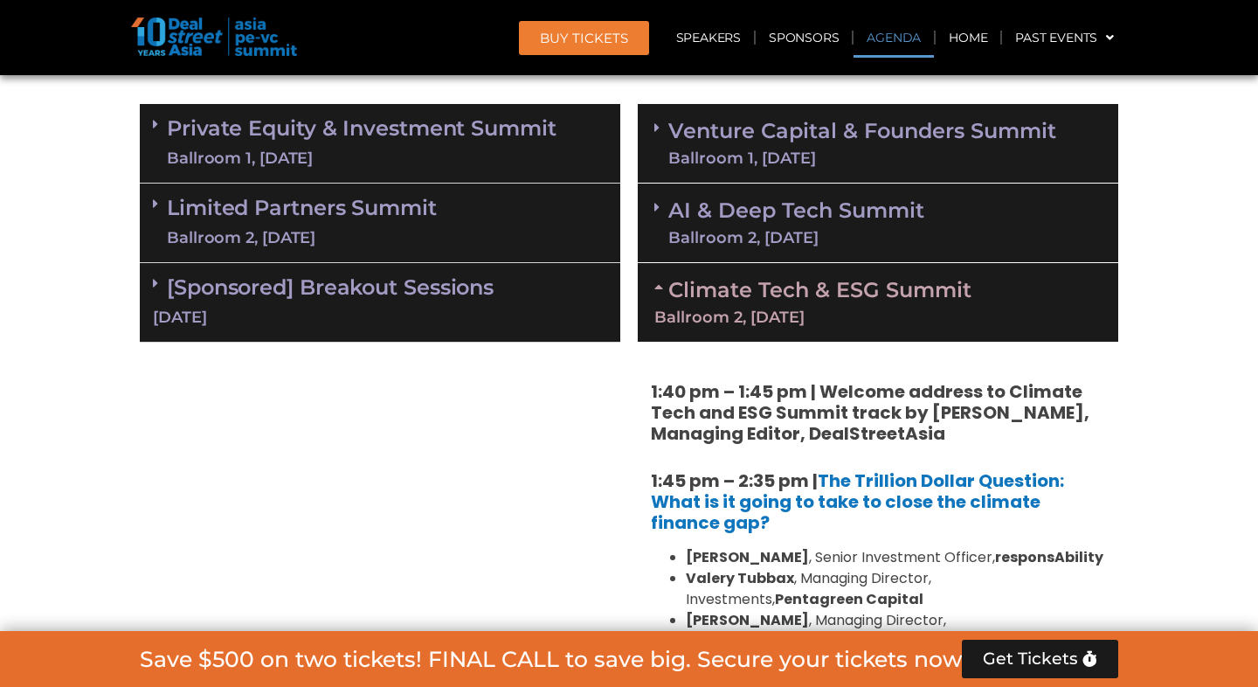
click at [888, 312] on div "Ballroom 2, [DATE]" at bounding box center [877, 317] width 447 height 16
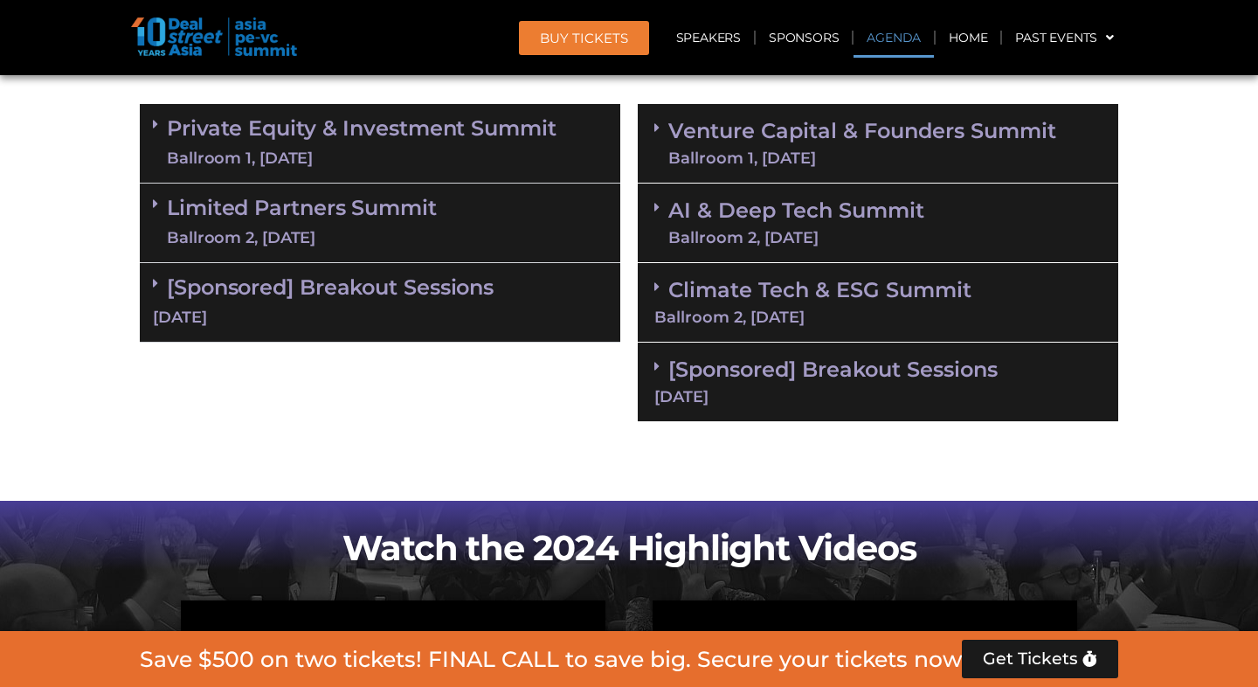
click at [918, 154] on div "Ballroom 1, [DATE]" at bounding box center [862, 158] width 388 height 16
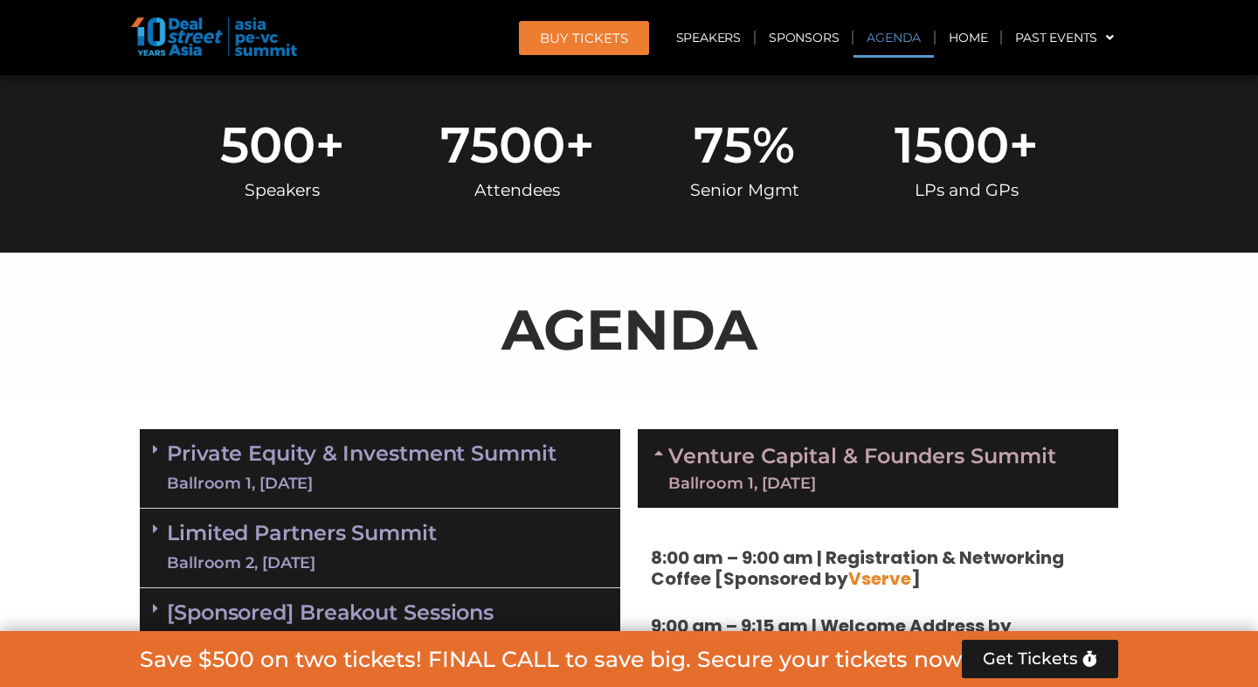
scroll to position [845, 0]
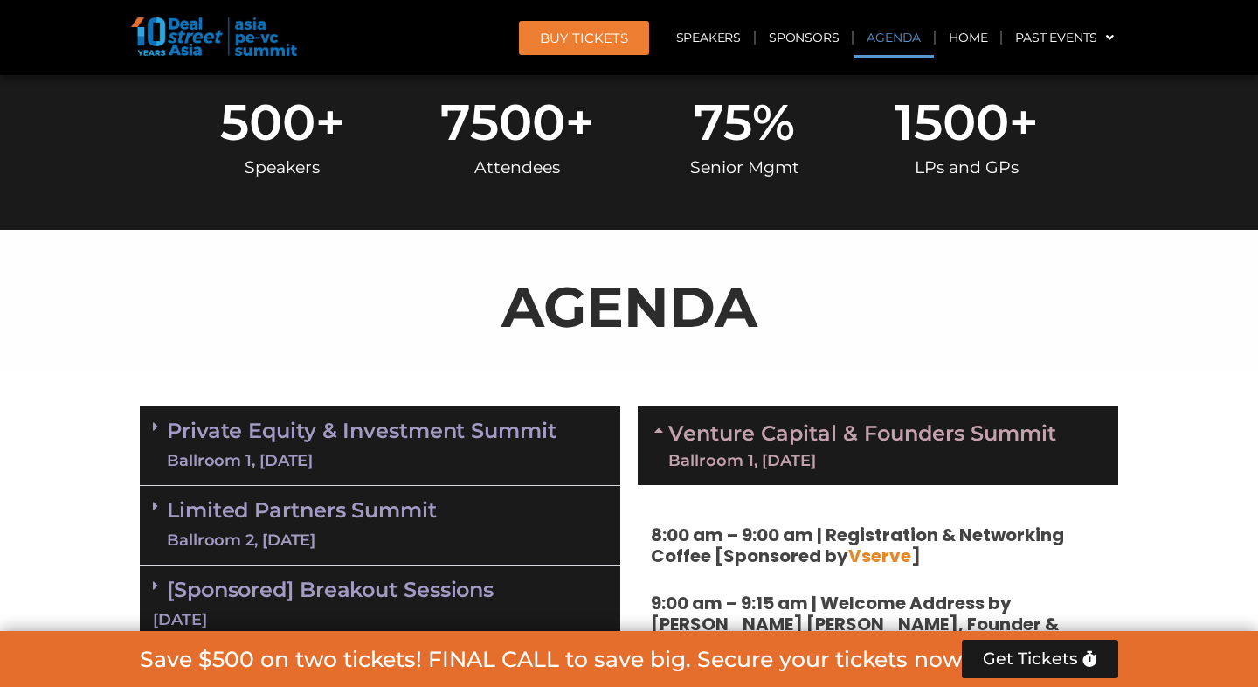
click at [826, 453] on div "Ballroom 1, [DATE]" at bounding box center [862, 461] width 388 height 16
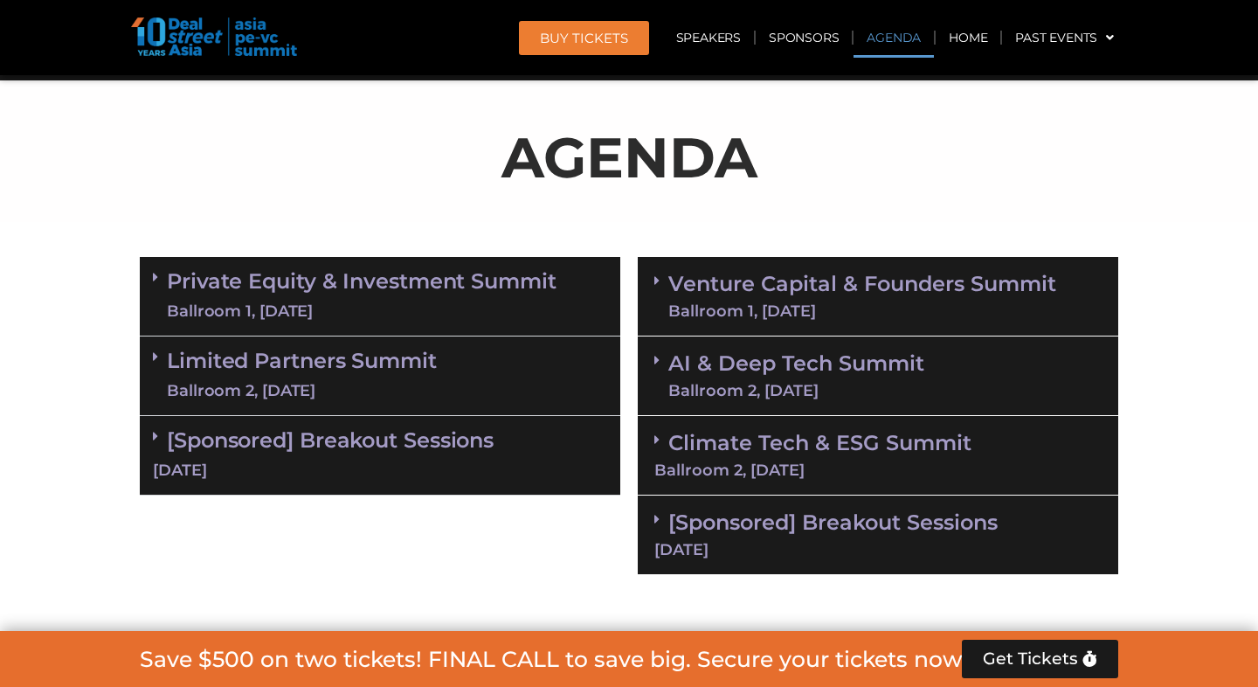
scroll to position [1012, 0]
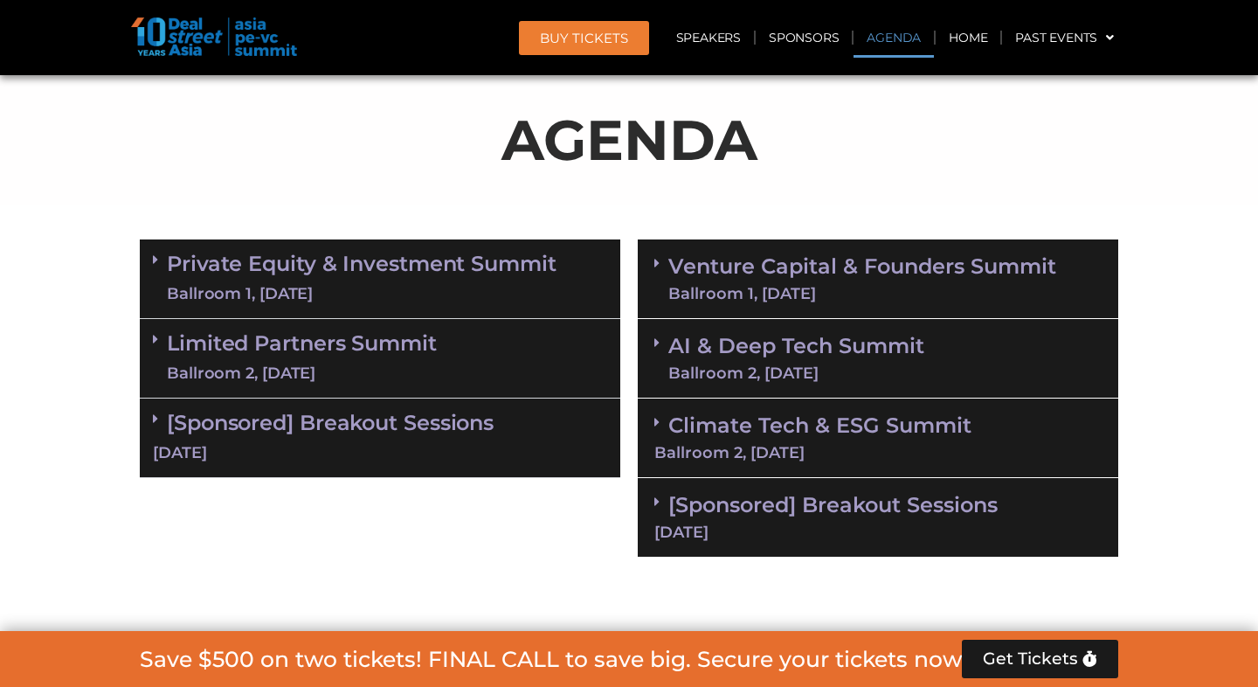
click at [459, 292] on div "Ballroom 1, [DATE]" at bounding box center [362, 294] width 390 height 22
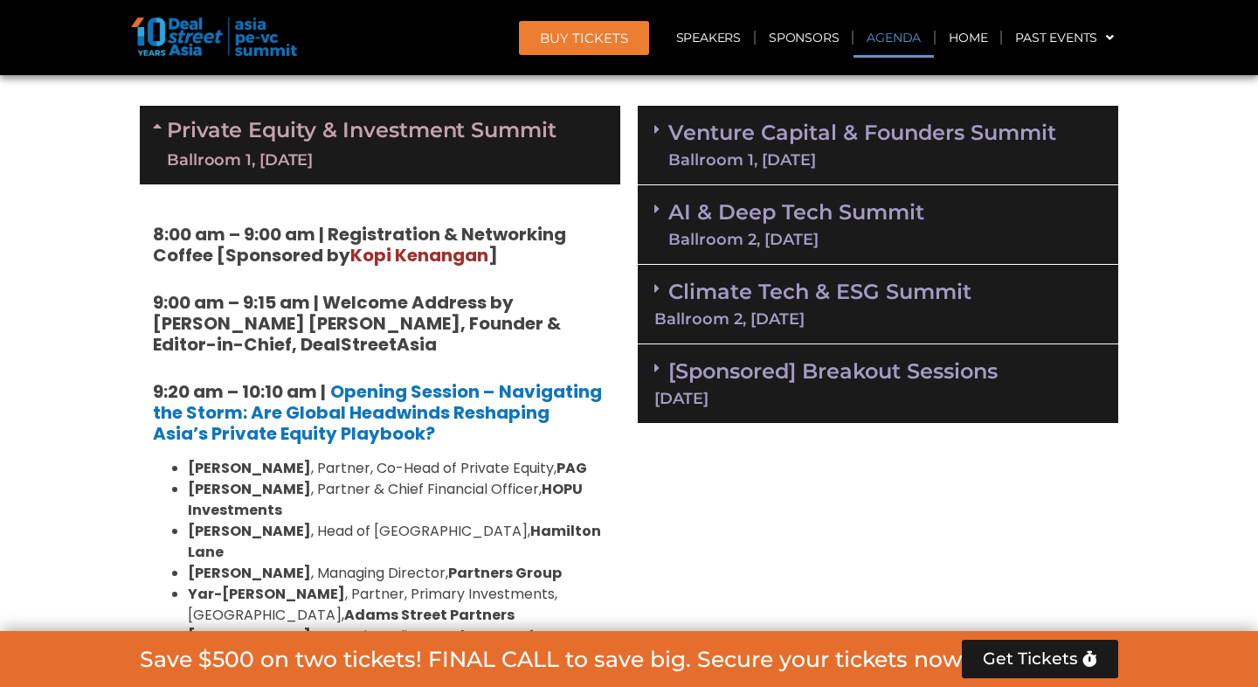
scroll to position [1144, 0]
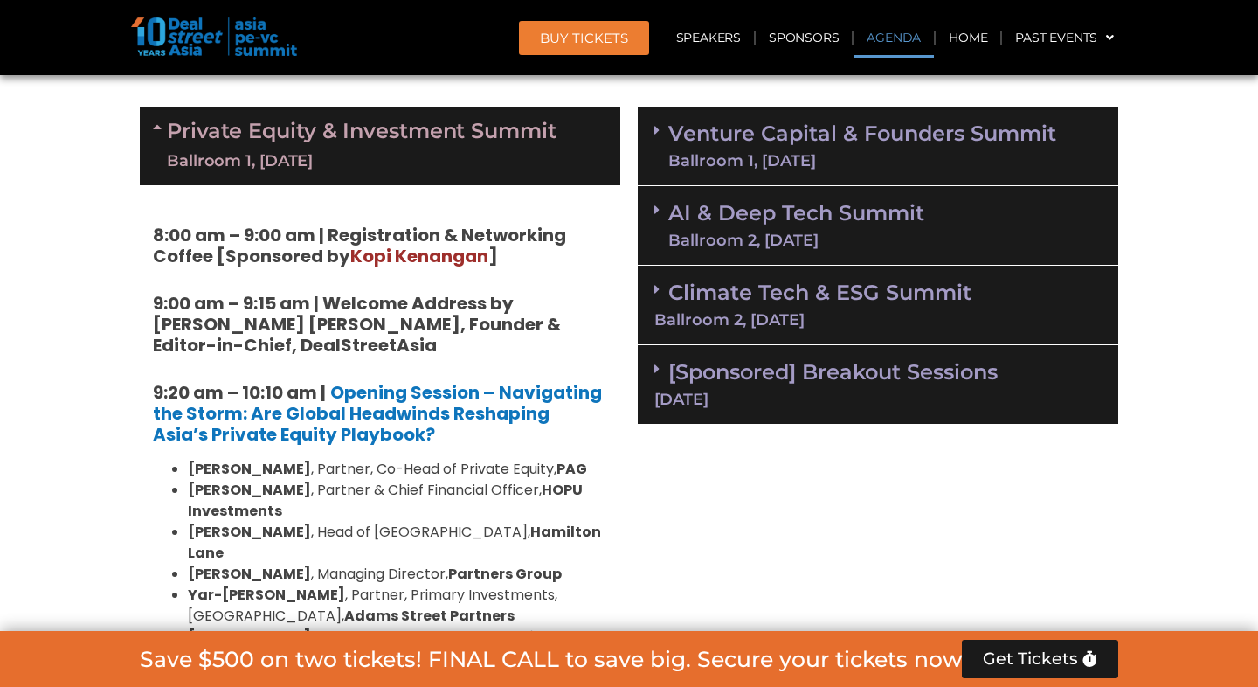
click at [448, 131] on link "Private Equity & Investment Summit Ballroom 1, [DATE]" at bounding box center [362, 146] width 390 height 52
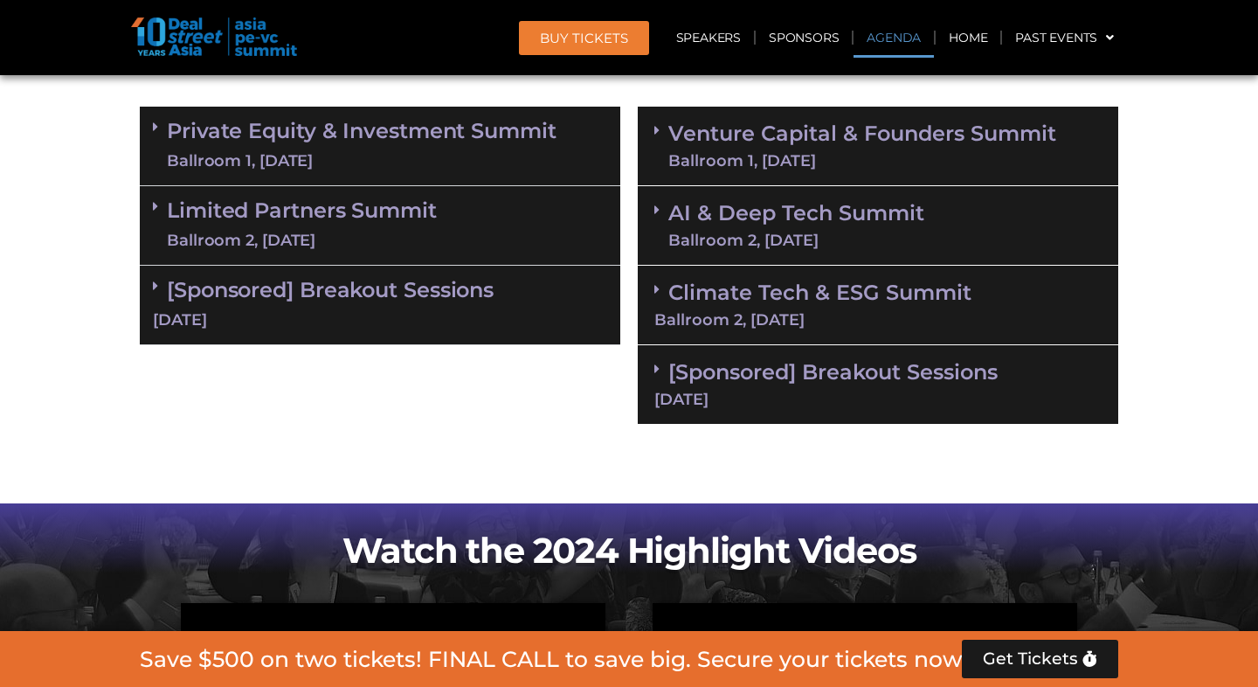
click at [432, 234] on div "Ballroom 2, [DATE]" at bounding box center [302, 241] width 270 height 22
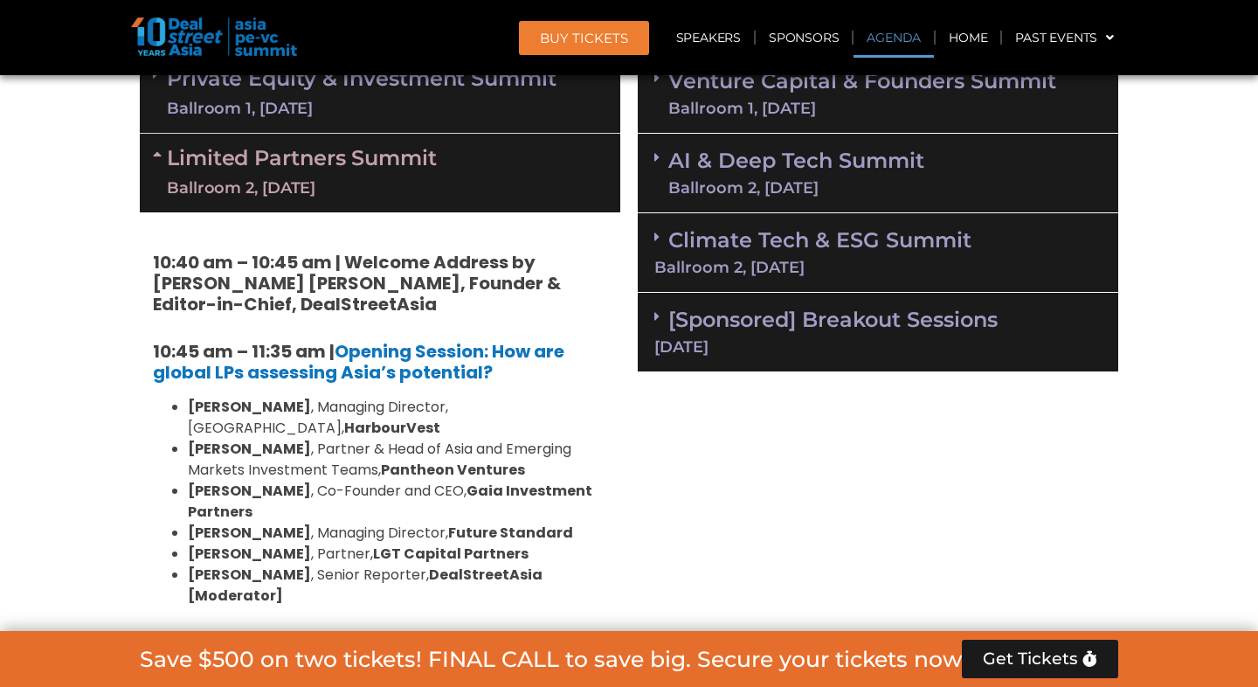
scroll to position [1198, 0]
click at [467, 185] on div "Limited Partners [GEOGRAPHIC_DATA] 2, [DATE]" at bounding box center [380, 172] width 480 height 79
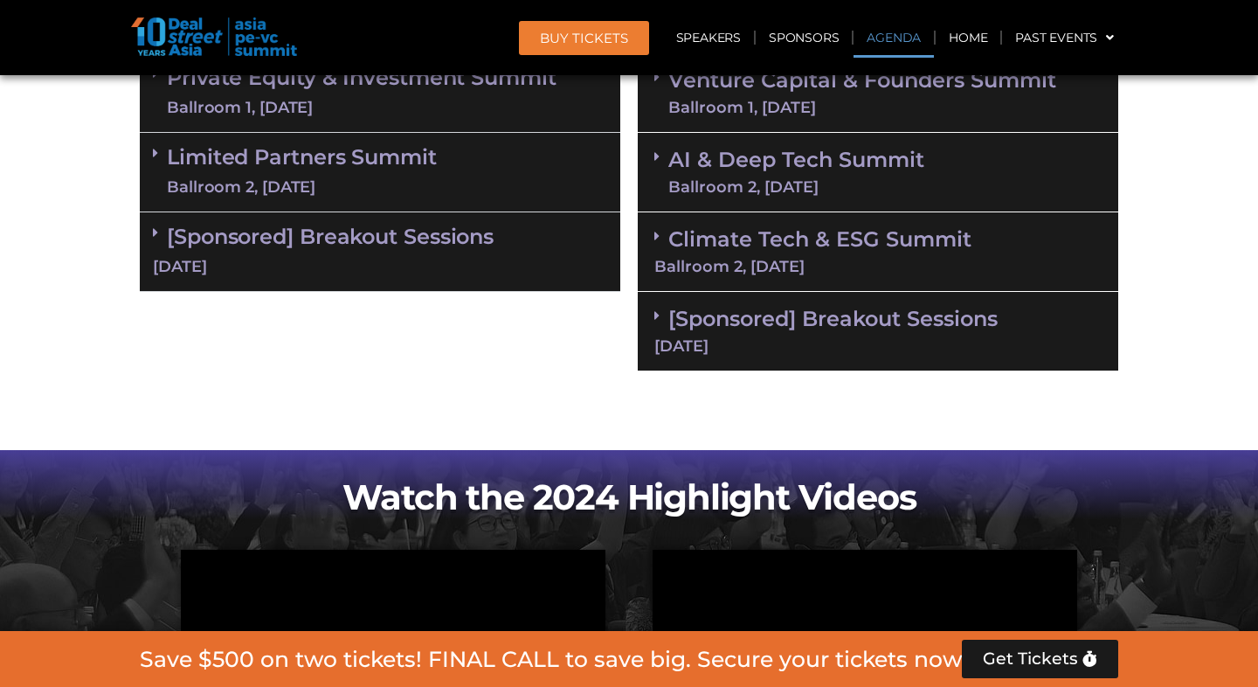
click at [463, 274] on div "[DATE]" at bounding box center [380, 267] width 454 height 22
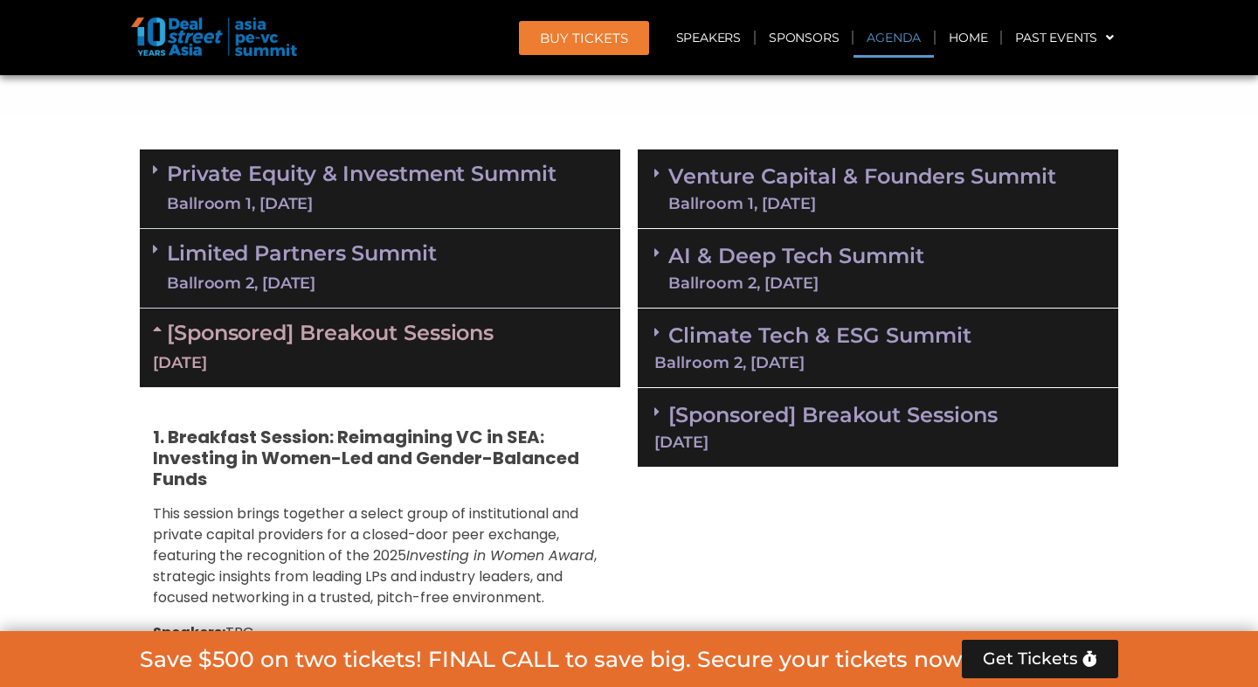
scroll to position [1088, 0]
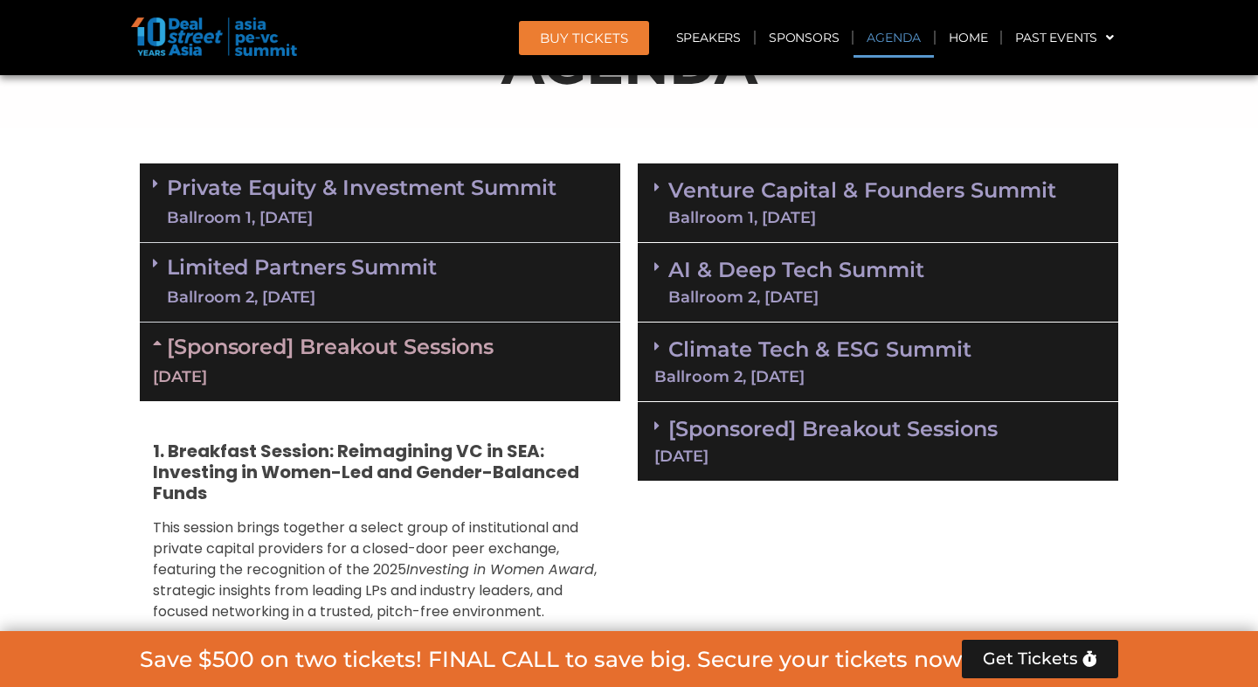
click at [511, 350] on div "[Sponsored] Breakout Sessions [DATE]" at bounding box center [380, 361] width 480 height 79
